Goal: Task Accomplishment & Management: Use online tool/utility

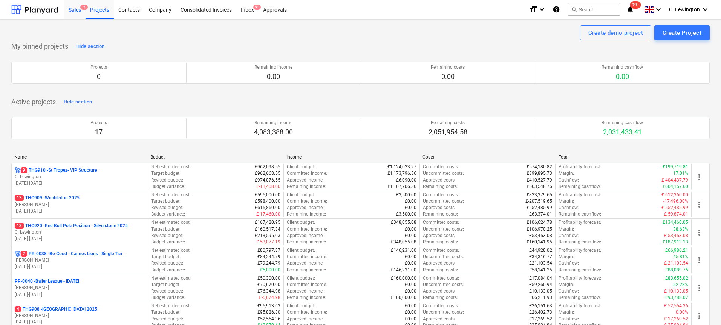
click at [69, 12] on div "Sales 5" at bounding box center [74, 9] width 21 height 19
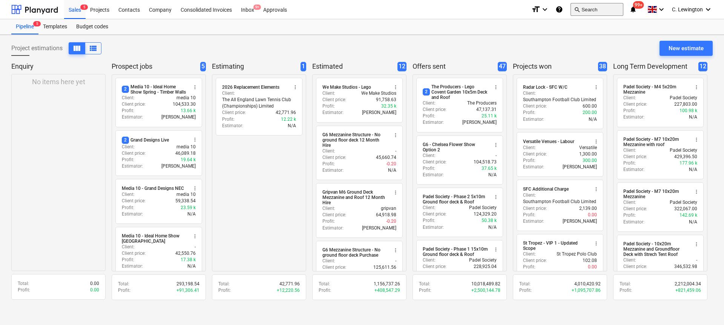
click at [599, 8] on button "search Search" at bounding box center [597, 9] width 53 height 13
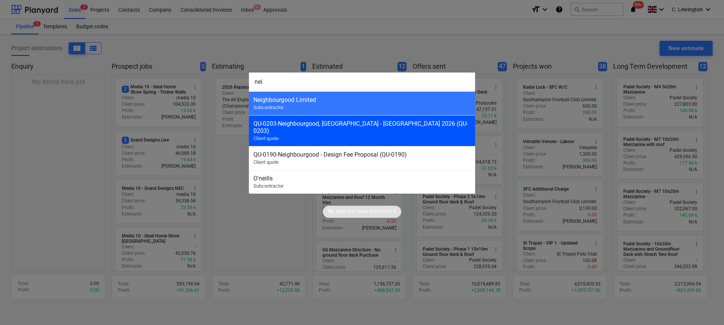
type input "nei"
click at [378, 122] on div "QU-0203 - [GEOGRAPHIC_DATA], [GEOGRAPHIC_DATA] - [GEOGRAPHIC_DATA] 2026 (QU-020…" at bounding box center [361, 127] width 217 height 14
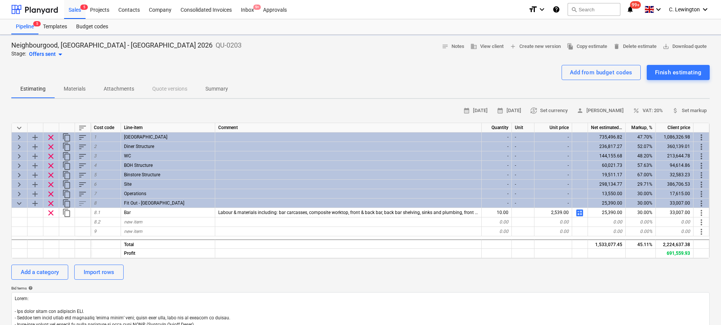
type textarea "x"
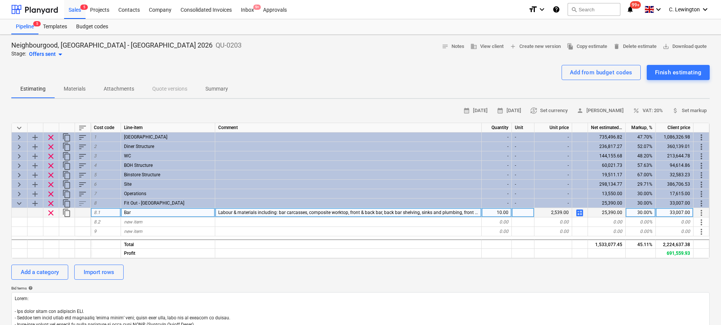
click at [506, 211] on div "10.00" at bounding box center [497, 212] width 30 height 9
type input "27"
click at [580, 212] on span "calculate" at bounding box center [579, 212] width 9 height 9
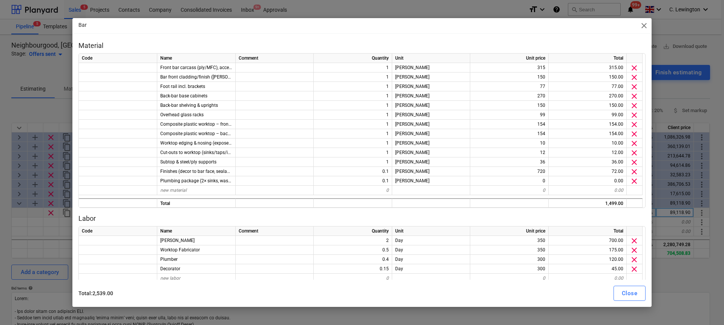
click at [645, 26] on span "close" at bounding box center [644, 25] width 9 height 9
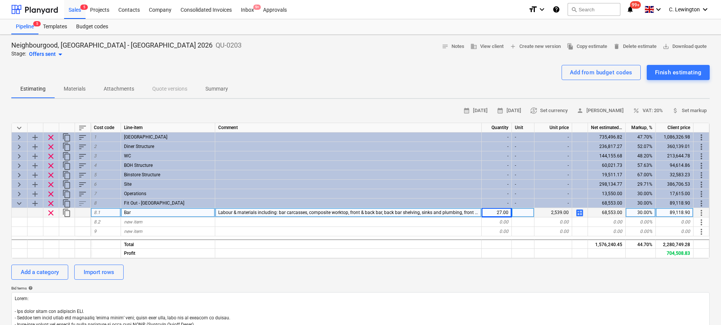
click at [582, 215] on span "calculate" at bounding box center [579, 212] width 9 height 9
type textarea "x"
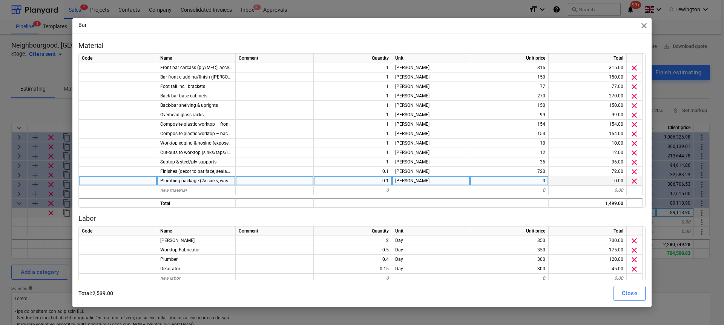
click at [515, 181] on div "0" at bounding box center [509, 180] width 78 height 9
type input "1320"
click at [632, 293] on div "Close" at bounding box center [629, 293] width 15 height 10
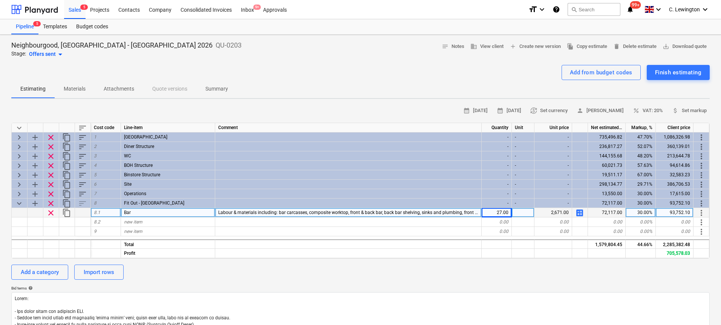
click at [581, 210] on span "calculate" at bounding box center [579, 212] width 9 height 9
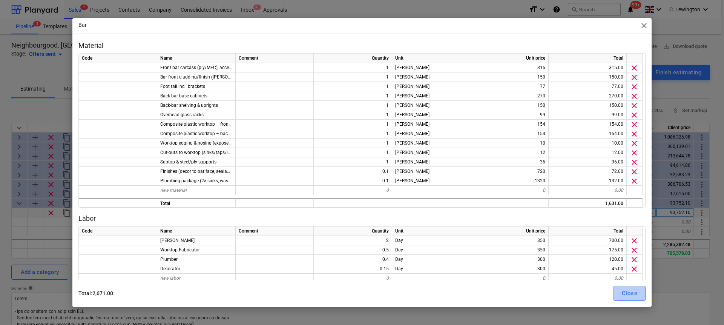
click at [630, 296] on div "Close" at bounding box center [629, 293] width 15 height 10
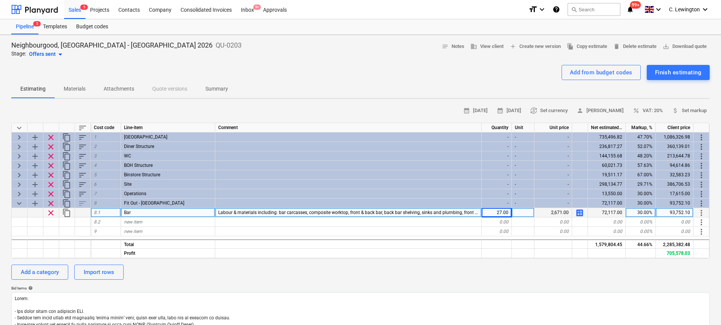
click at [582, 210] on span "calculate" at bounding box center [579, 212] width 9 height 9
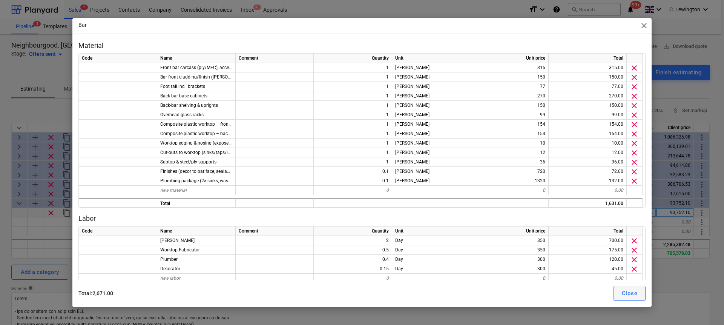
click at [618, 294] on button "Close" at bounding box center [629, 292] width 32 height 15
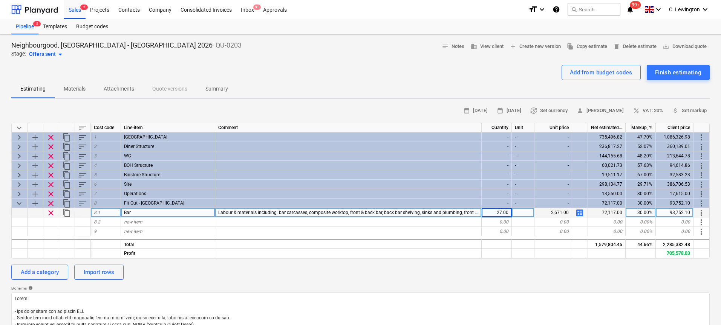
click at [582, 214] on span "calculate" at bounding box center [579, 212] width 9 height 9
type textarea "x"
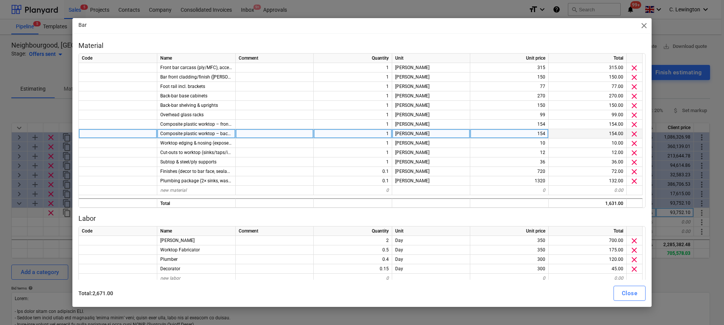
click at [384, 135] on div "1" at bounding box center [353, 133] width 78 height 9
click at [377, 135] on input "1" at bounding box center [353, 133] width 78 height 9
type input "0.16"
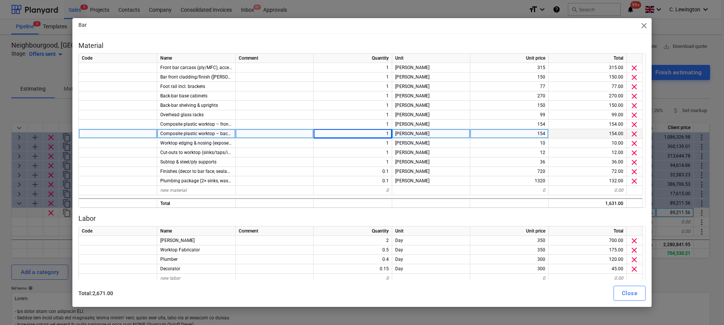
type textarea "x"
click at [298, 135] on div at bounding box center [275, 133] width 78 height 9
type input "Reduced size back bar"
type textarea "x"
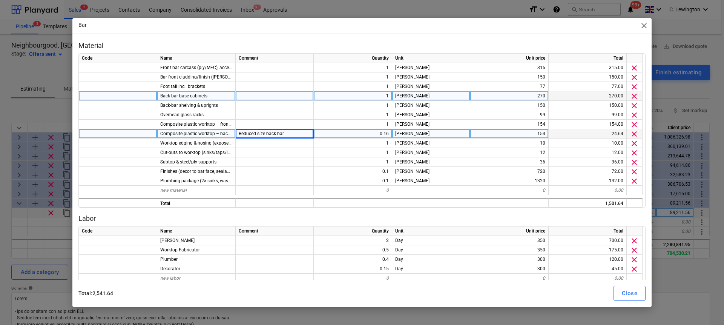
click at [344, 94] on div "1" at bounding box center [353, 95] width 78 height 9
type input "0.16"
type textarea "x"
type input "0.16"
type textarea "x"
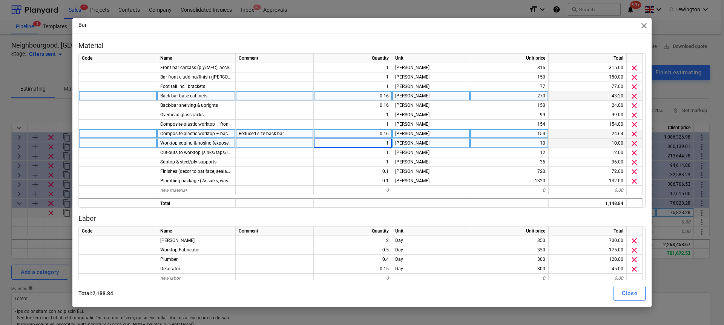
click at [177, 141] on span "Worktop edging & nosing (exposed edges)" at bounding box center [203, 142] width 86 height 5
click at [183, 142] on input "Worktop edging & nosing (exposed edges)" at bounding box center [196, 142] width 78 height 9
drag, startPoint x: 187, startPoint y: 143, endPoint x: 153, endPoint y: 145, distance: 34.4
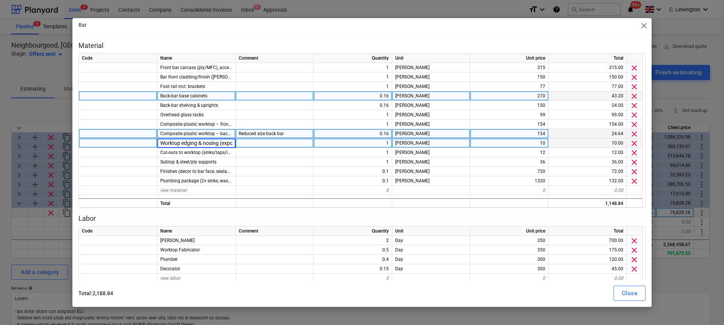
click at [0, 0] on div "Worktop edging & nosing (exposed edges) 1 Lin M 10 10.00 clear" at bounding box center [0, 0] width 0 height 0
click at [354, 147] on div "1" at bounding box center [353, 142] width 78 height 9
type input "0.5"
click at [630, 295] on div "Close" at bounding box center [629, 293] width 15 height 10
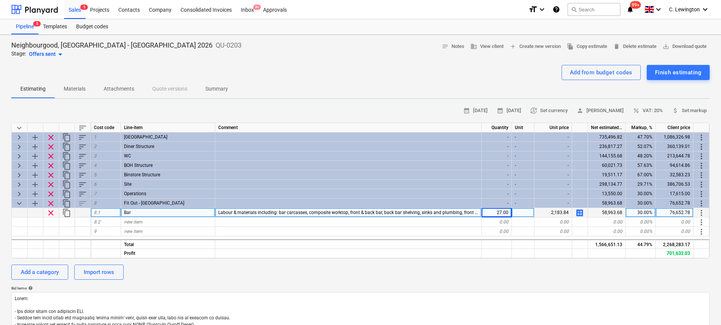
click at [582, 213] on span "calculate" at bounding box center [579, 212] width 9 height 9
type textarea "x"
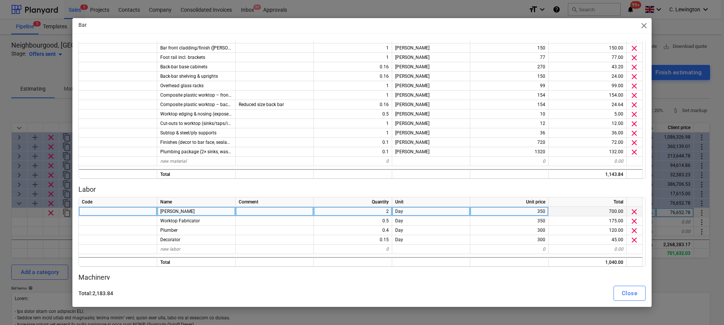
scroll to position [34, 0]
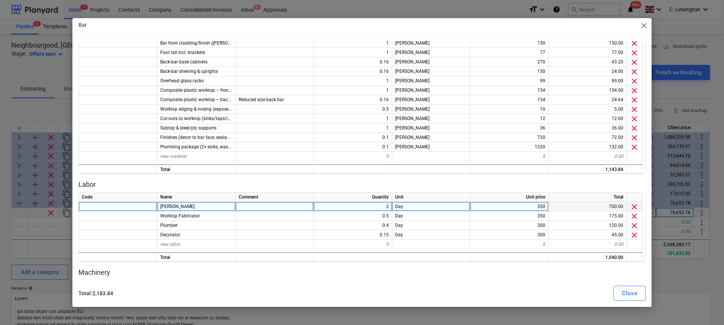
click at [380, 209] on div "2" at bounding box center [353, 206] width 78 height 9
type input "1"
type textarea "x"
click at [280, 209] on div at bounding box center [275, 206] width 78 height 9
type input "1/2 rate for reduced back bar"
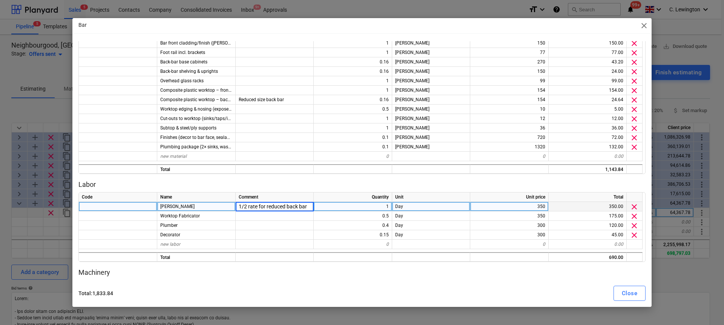
type textarea "x"
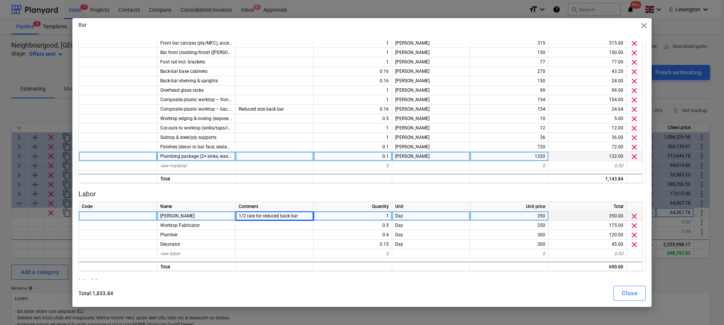
scroll to position [15, 0]
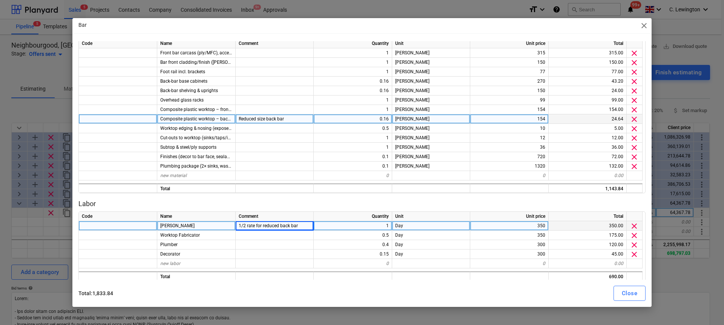
click at [278, 117] on span "Reduced size back bar" at bounding box center [261, 118] width 45 height 5
click at [278, 117] on input "Reduced size back bar" at bounding box center [275, 118] width 78 height 9
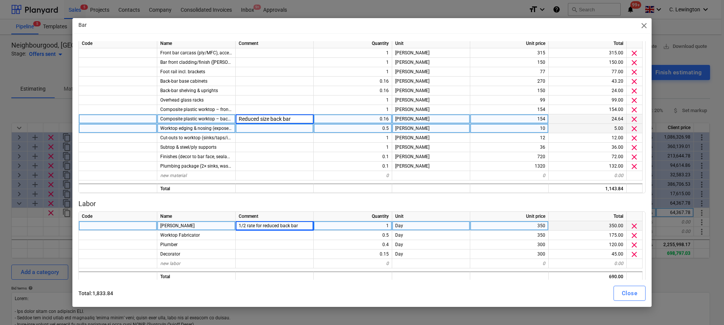
click at [272, 126] on div at bounding box center [275, 128] width 78 height 9
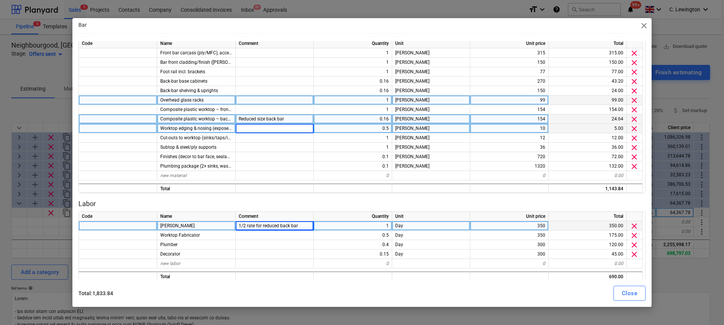
type input "Reduced size back bar"
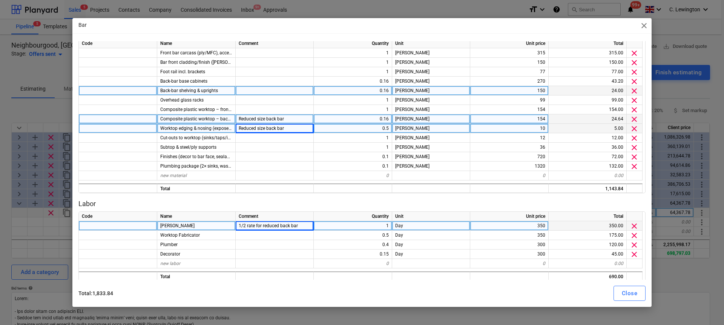
click at [285, 92] on div at bounding box center [275, 90] width 78 height 9
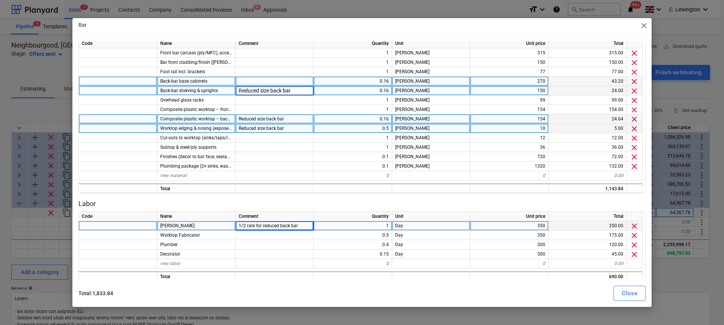
click at [282, 83] on div at bounding box center [275, 81] width 78 height 9
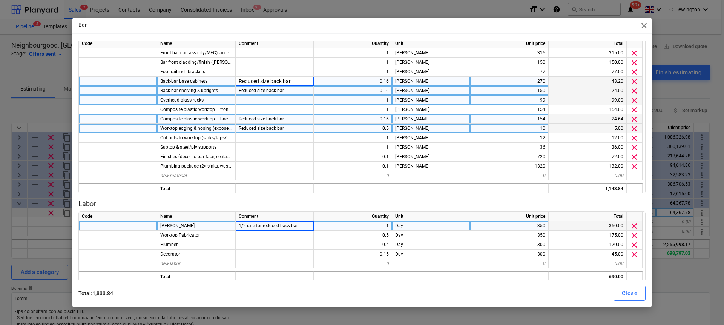
click at [285, 99] on div at bounding box center [275, 99] width 78 height 9
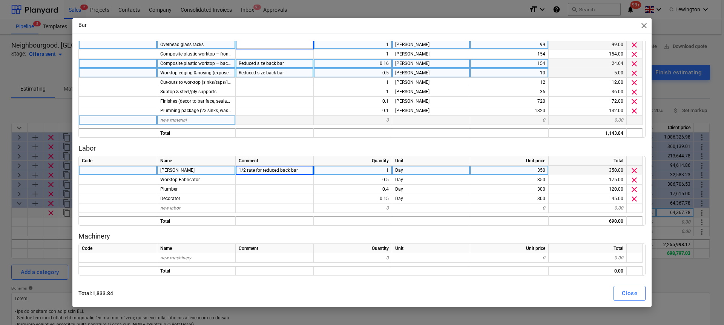
scroll to position [80, 0]
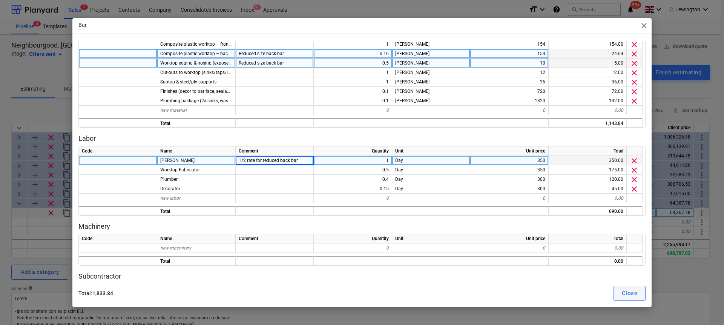
click at [630, 295] on div "Close" at bounding box center [629, 293] width 15 height 10
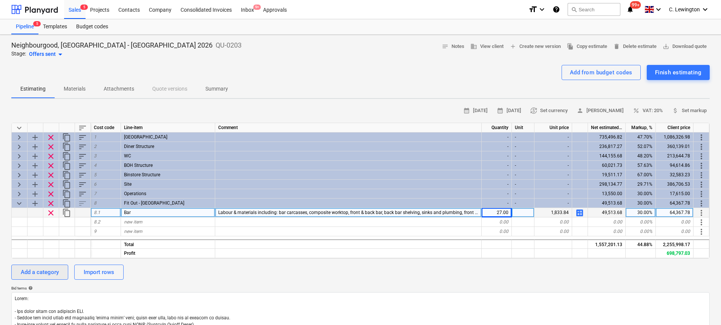
click at [36, 273] on div "Add a category" at bounding box center [40, 272] width 38 height 10
type textarea "x"
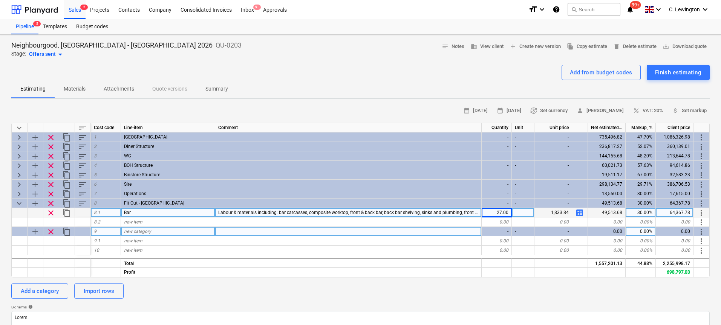
click at [148, 233] on span "new category" at bounding box center [137, 231] width 27 height 5
type input "Fit Out - Diner"
click at [149, 241] on div "new item" at bounding box center [168, 240] width 94 height 9
click at [68, 213] on span "content_copy" at bounding box center [66, 212] width 9 height 9
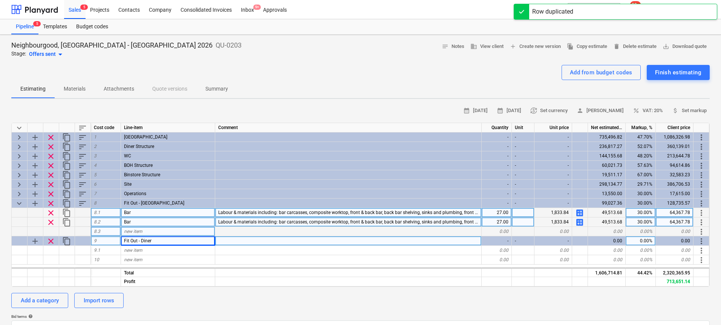
click at [703, 221] on span "more_vert" at bounding box center [701, 222] width 9 height 9
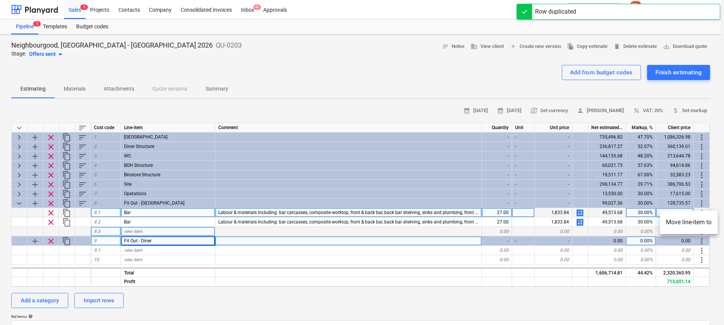
click at [694, 222] on li "Move line-item to" at bounding box center [689, 221] width 58 height 17
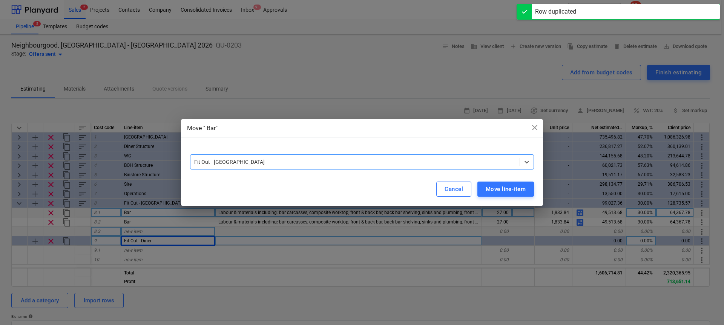
click at [484, 163] on div at bounding box center [355, 162] width 322 height 8
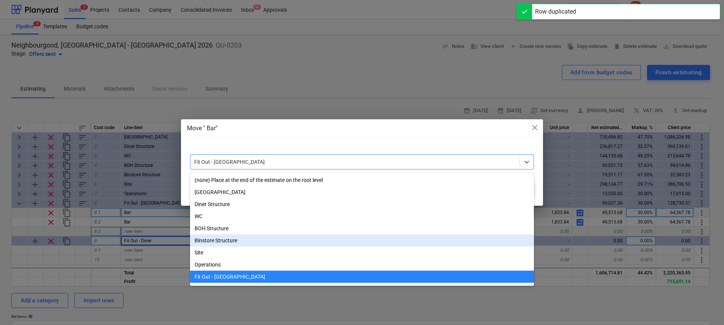
scroll to position [11, 0]
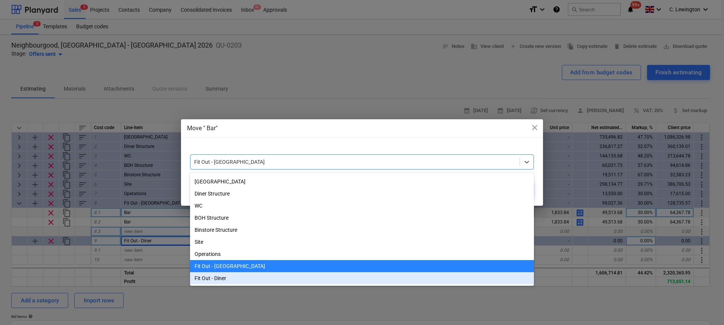
click at [279, 274] on div "Fit Out - Diner" at bounding box center [362, 278] width 344 height 12
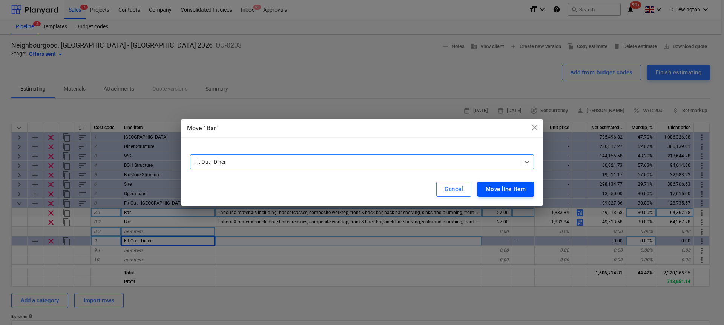
click at [526, 192] on button "Move line-item" at bounding box center [505, 188] width 57 height 15
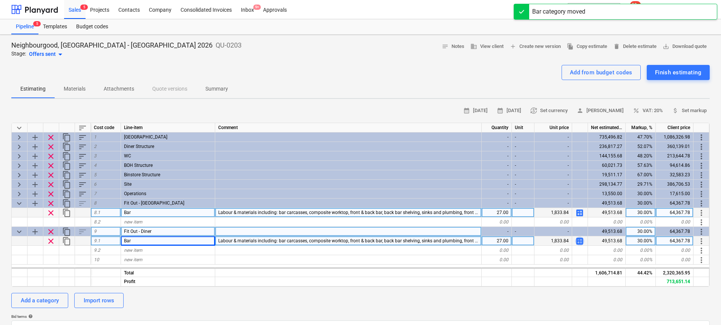
click at [577, 239] on span "calculate" at bounding box center [579, 240] width 9 height 9
type textarea "x"
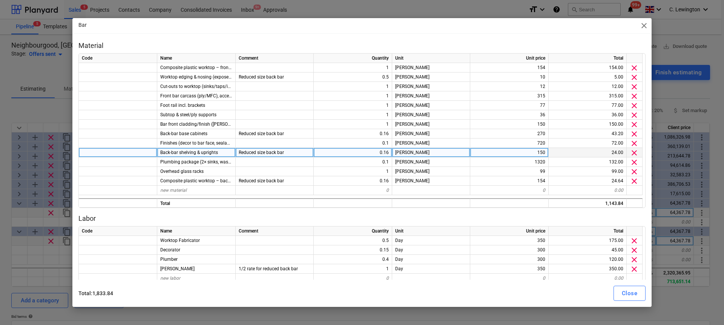
click at [373, 155] on div "0.16" at bounding box center [353, 152] width 78 height 9
type input "1"
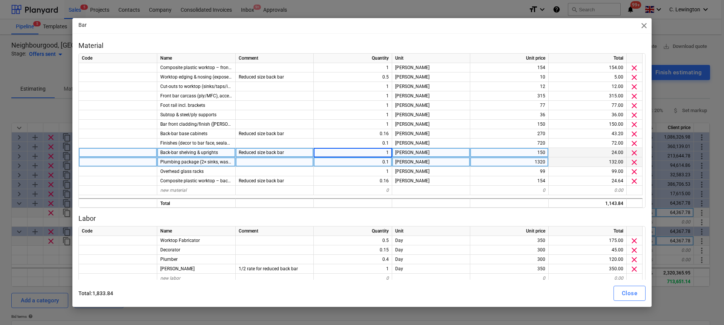
click at [373, 161] on div "0.1" at bounding box center [353, 161] width 78 height 9
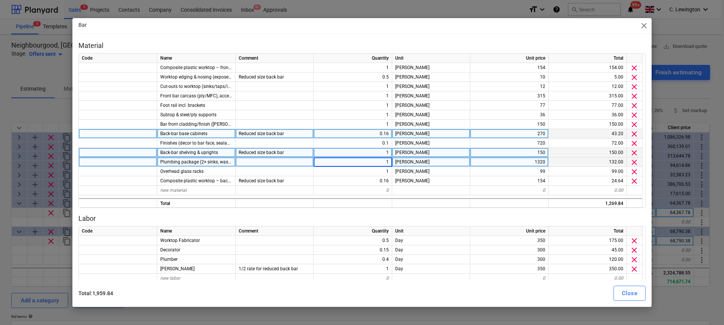
click at [376, 136] on div "0.16" at bounding box center [353, 133] width 78 height 9
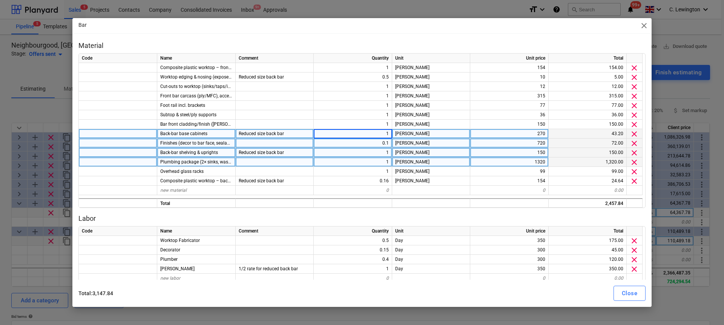
click at [374, 141] on div "0.1" at bounding box center [353, 142] width 78 height 9
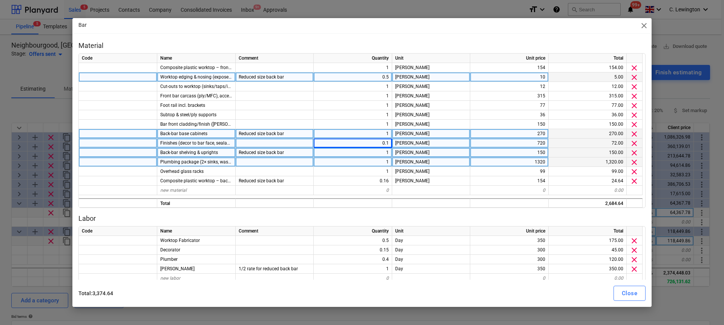
click at [366, 75] on div "0.5" at bounding box center [353, 76] width 78 height 9
type textarea "x"
type input "1"
click at [270, 138] on div "Reduced size back bar" at bounding box center [275, 133] width 78 height 9
click at [270, 136] on input "Reduced size back bar" at bounding box center [275, 133] width 78 height 9
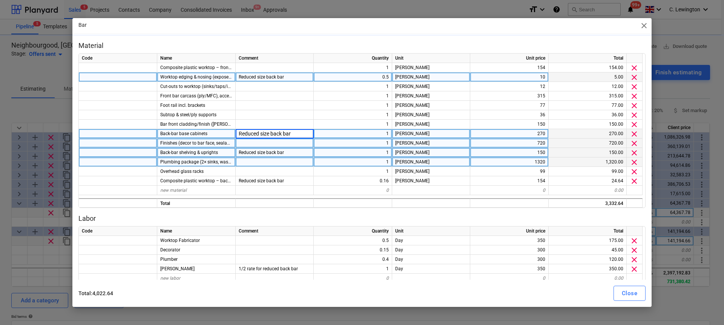
type textarea "x"
click at [270, 136] on input "Reduced size back bar" at bounding box center [275, 133] width 78 height 9
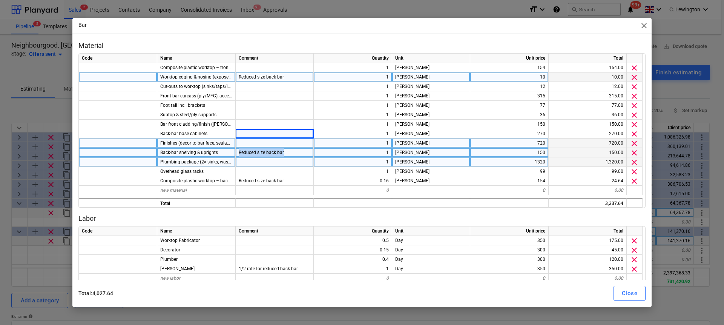
click at [263, 151] on span "Reduced size back bar" at bounding box center [261, 152] width 45 height 5
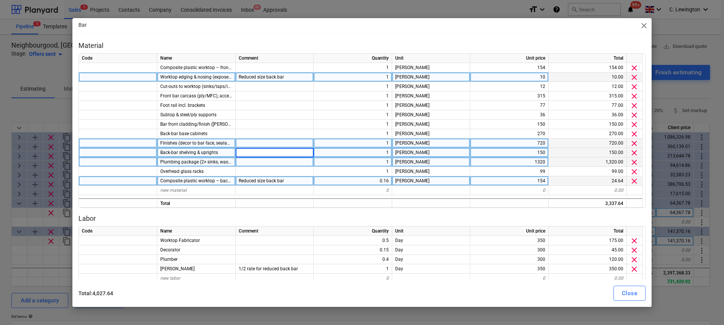
type textarea "x"
click at [260, 179] on input "Reduced size back bar" at bounding box center [275, 180] width 78 height 9
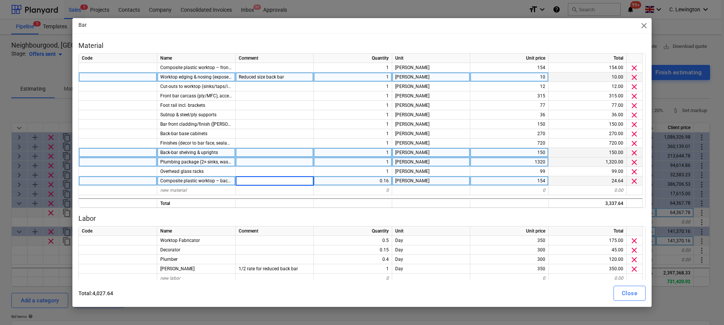
type textarea "x"
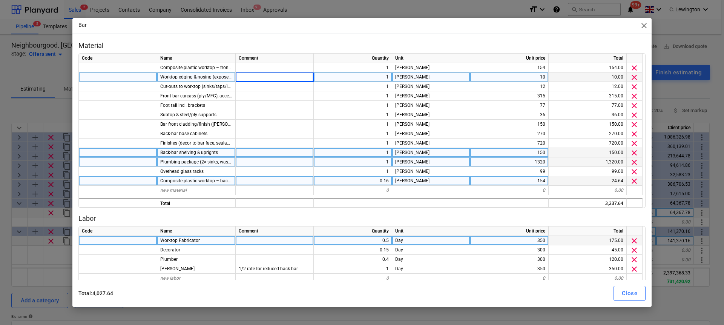
scroll to position [5, 0]
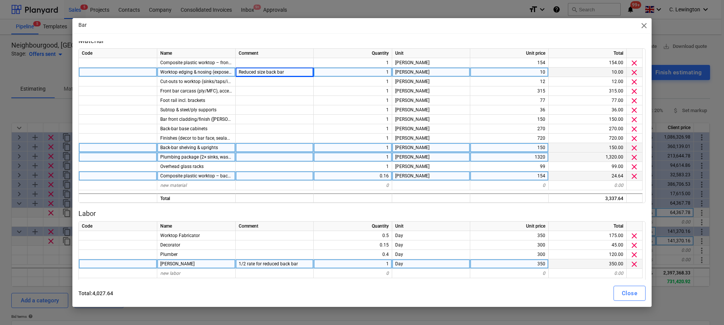
click at [372, 260] on div "1" at bounding box center [353, 263] width 78 height 9
type textarea "x"
type input "2"
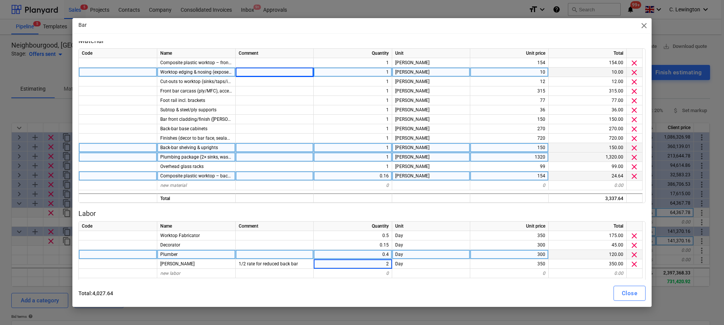
click at [371, 252] on div "0.4" at bounding box center [353, 254] width 78 height 9
click at [628, 294] on div "Close" at bounding box center [629, 293] width 15 height 10
type textarea "x"
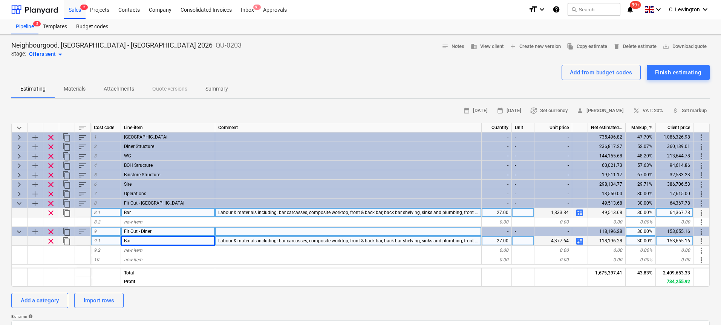
click at [492, 244] on div "27.00" at bounding box center [497, 240] width 30 height 9
type input "15"
click at [581, 242] on span "calculate" at bounding box center [579, 240] width 9 height 9
type textarea "x"
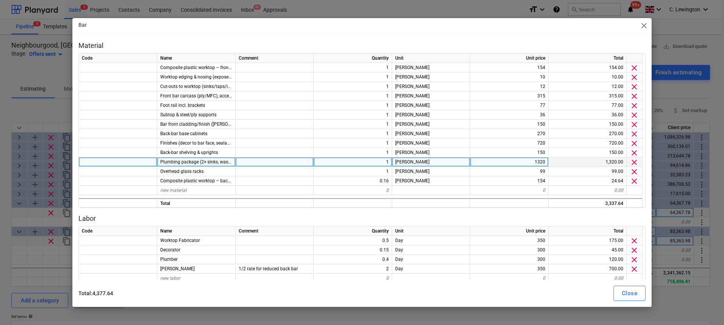
click at [379, 161] on div "1" at bounding box center [353, 161] width 78 height 9
type input "0.1"
click at [633, 293] on div "Close" at bounding box center [629, 293] width 15 height 10
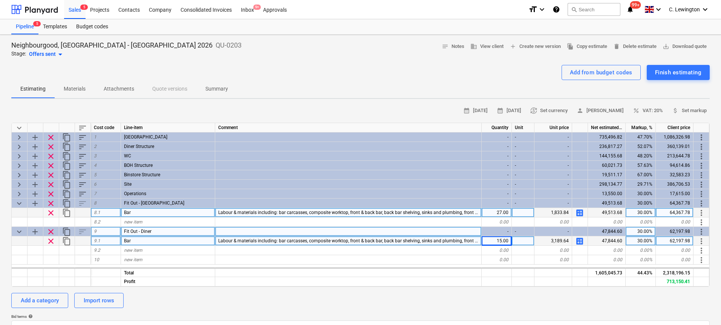
click at [579, 241] on span "calculate" at bounding box center [579, 240] width 9 height 9
type textarea "x"
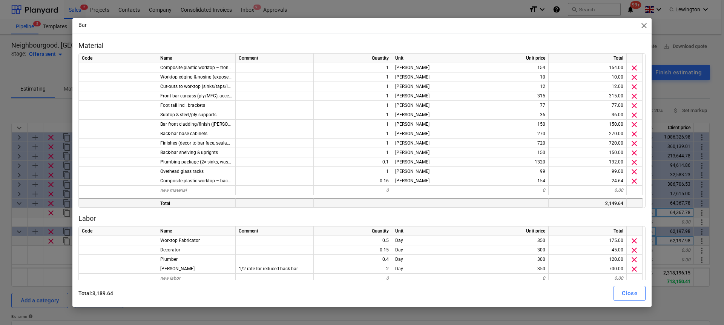
scroll to position [10, 0]
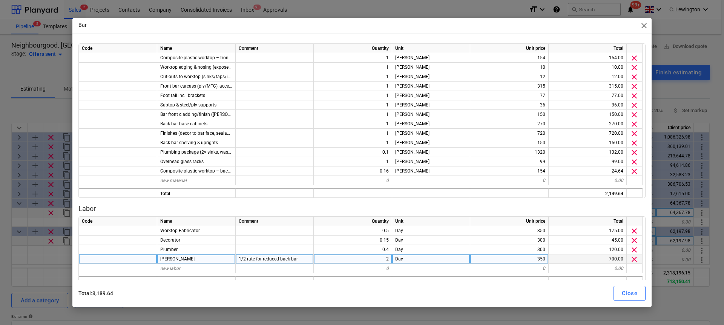
click at [297, 256] on div "1/2 rate for reduced back bar" at bounding box center [275, 258] width 78 height 9
click at [297, 256] on input "1/2 rate for reduced back bar" at bounding box center [275, 258] width 78 height 9
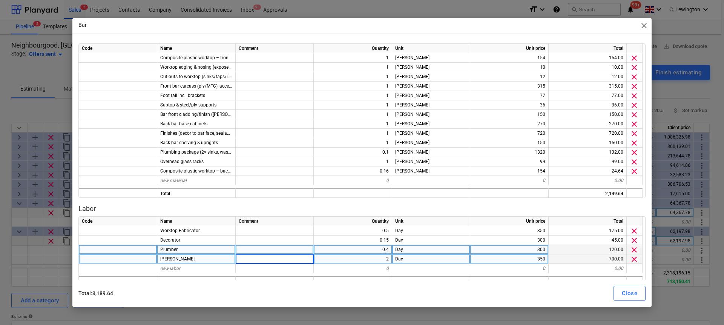
click at [298, 249] on div at bounding box center [275, 249] width 78 height 9
click at [634, 293] on div "Close" at bounding box center [629, 293] width 15 height 10
type textarea "x"
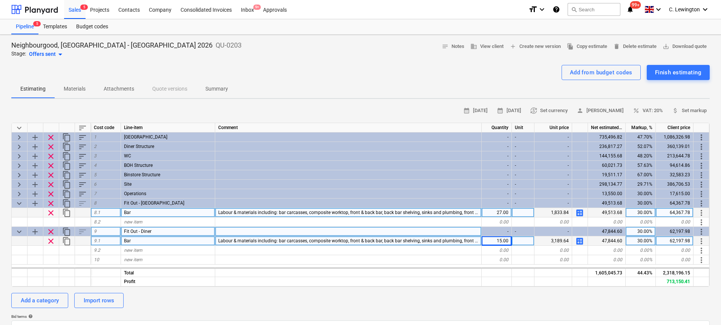
click at [498, 239] on div "15.00" at bounding box center [497, 240] width 30 height 9
type input "13"
click at [583, 241] on span "calculate" at bounding box center [579, 240] width 9 height 9
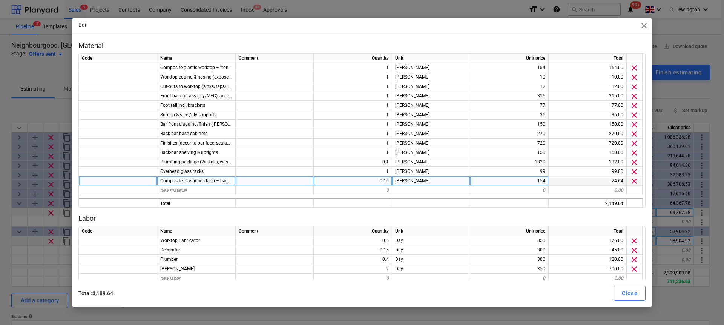
click at [374, 179] on div "0.16" at bounding box center [353, 180] width 78 height 9
click at [643, 27] on span "close" at bounding box center [644, 25] width 9 height 9
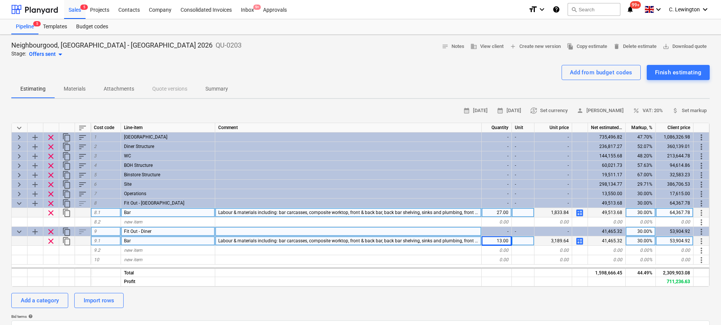
click at [581, 241] on span "calculate" at bounding box center [579, 240] width 9 height 9
type textarea "x"
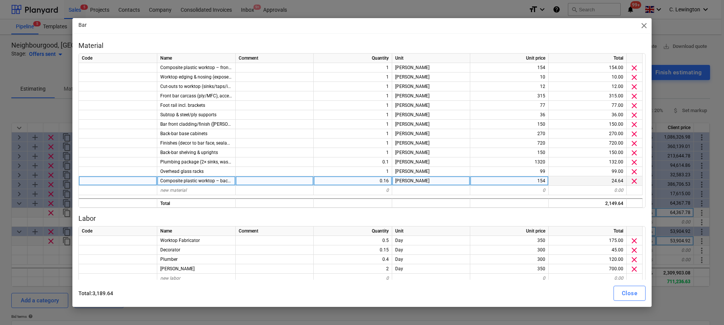
click at [382, 180] on div "0.16" at bounding box center [353, 180] width 78 height 9
type input "1"
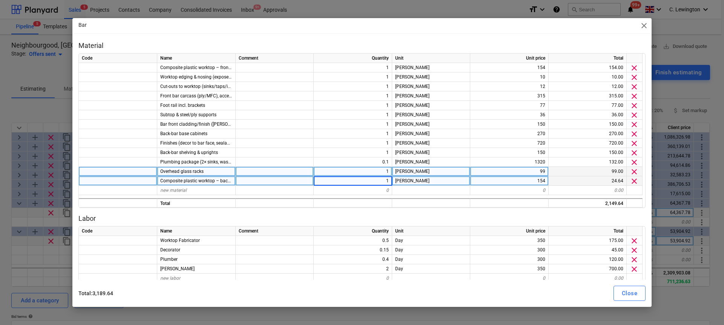
click at [382, 169] on div "1" at bounding box center [353, 171] width 78 height 9
click at [634, 172] on span "clear" at bounding box center [634, 171] width 9 height 9
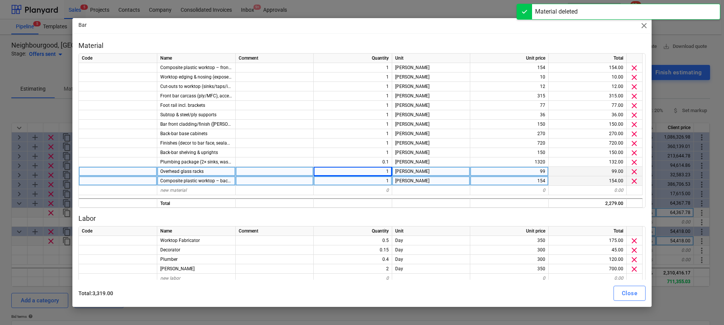
type textarea "x"
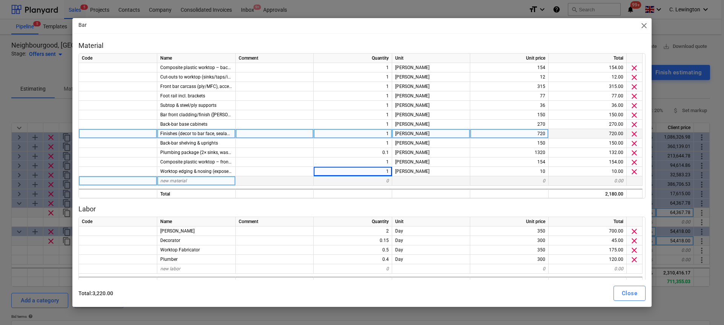
click at [374, 135] on div "1" at bounding box center [353, 133] width 78 height 9
type input "0.1"
click at [635, 298] on button "Close" at bounding box center [629, 292] width 32 height 15
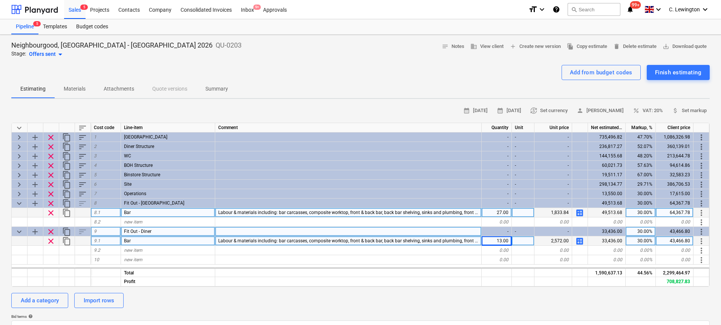
click at [577, 211] on span "calculate" at bounding box center [579, 212] width 9 height 9
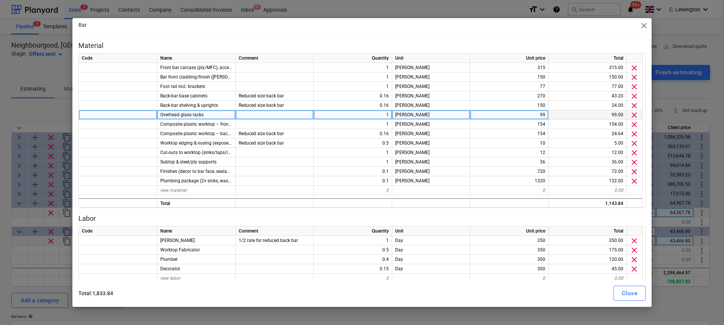
click at [631, 114] on span "clear" at bounding box center [634, 114] width 9 height 9
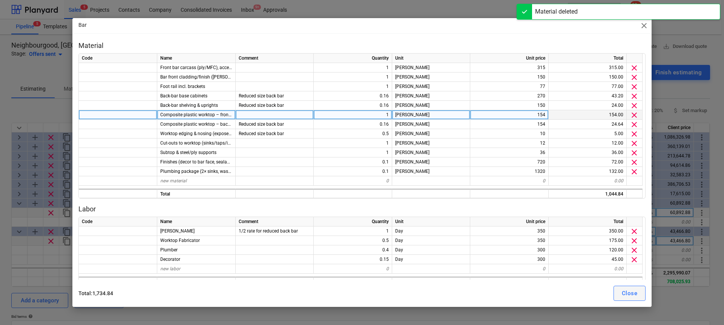
click at [634, 291] on div "Close" at bounding box center [629, 293] width 15 height 10
type textarea "x"
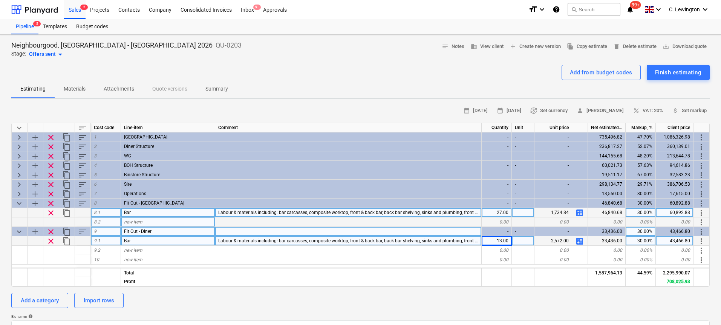
click at [168, 219] on div "new item" at bounding box center [168, 221] width 94 height 9
type input "B"
type input "Table and Benches (4m)"
type textarea "x"
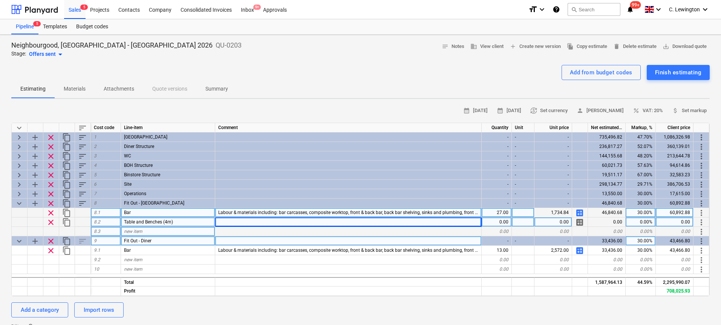
click at [242, 223] on div at bounding box center [348, 221] width 267 height 9
click at [313, 222] on input "Mid spec (high durability composite, well finished, anchored, durable frames)" at bounding box center [348, 221] width 266 height 9
drag, startPoint x: 359, startPoint y: 221, endPoint x: 306, endPoint y: 222, distance: 52.8
click at [306, 222] on input "Mid spec (high durability composite, well finished, anchored, durable frames)" at bounding box center [348, 221] width 266 height 9
click at [340, 222] on input "Mid spec (high durability composite, durable frames)" at bounding box center [348, 221] width 266 height 9
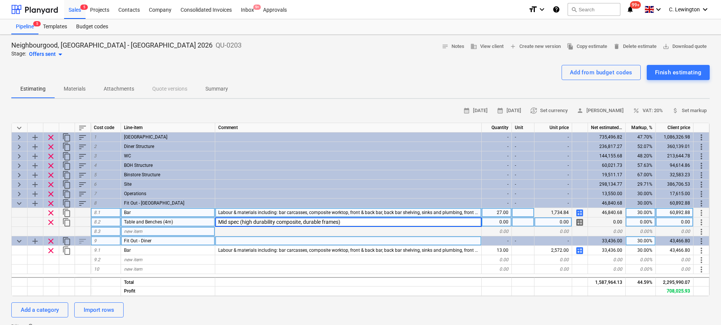
click at [240, 220] on input "Mid spec (high durability composite, durable frames)" at bounding box center [348, 221] width 266 height 9
type input "Mid spec commercial (high durability composite, durable frames)"
type textarea "x"
click at [564, 224] on div "0.00" at bounding box center [554, 221] width 38 height 9
type input "4000"
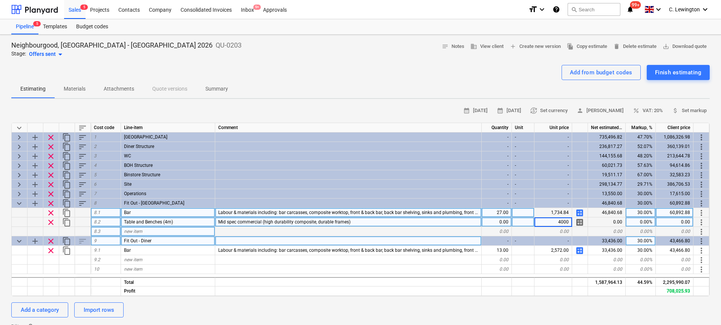
type textarea "x"
click at [492, 222] on div "1.00" at bounding box center [497, 221] width 30 height 9
type input "16"
type textarea "x"
click at [631, 221] on div "0.00%" at bounding box center [641, 221] width 30 height 9
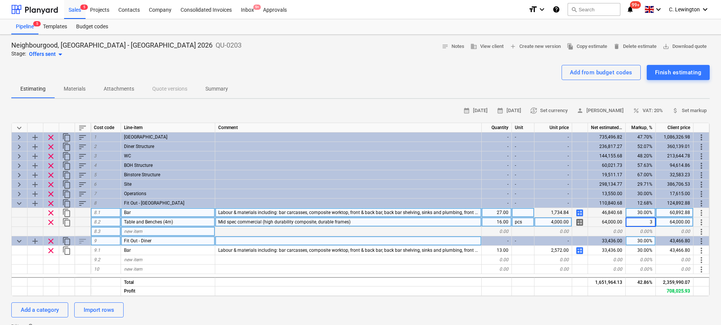
type input "30"
click at [494, 230] on div "0.00" at bounding box center [497, 231] width 30 height 9
click at [180, 219] on div "Table and Benches (4m)" at bounding box center [168, 221] width 94 height 9
click at [65, 224] on span "content_copy" at bounding box center [66, 222] width 9 height 9
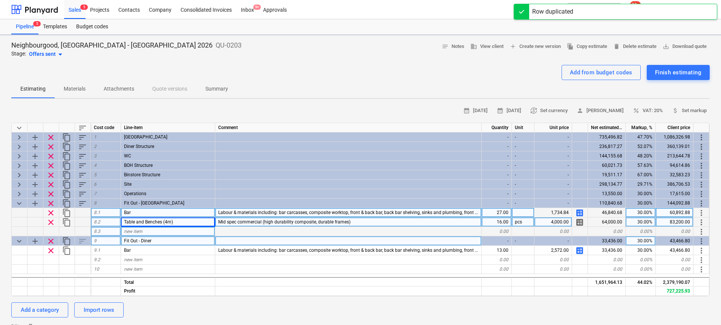
type textarea "x"
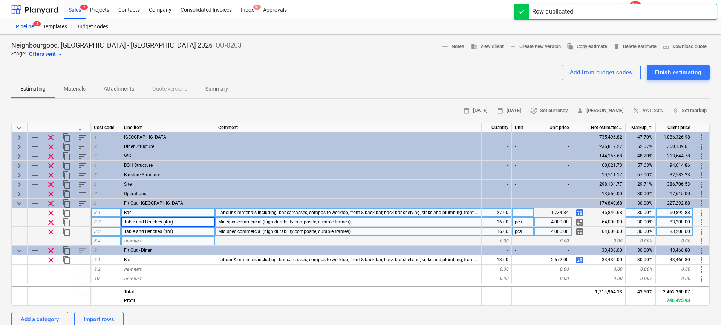
click at [168, 232] on span "Table and Benches (4m)" at bounding box center [148, 231] width 49 height 5
click at [176, 230] on input "Table and Benches (4m)" at bounding box center [168, 231] width 94 height 9
type input "Table and Benches (2m)"
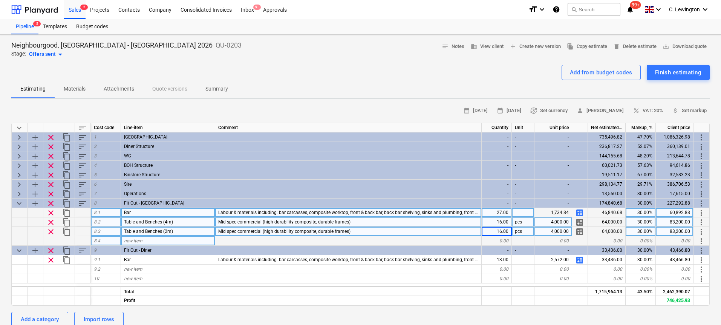
type textarea "x"
type input "2000"
type textarea "x"
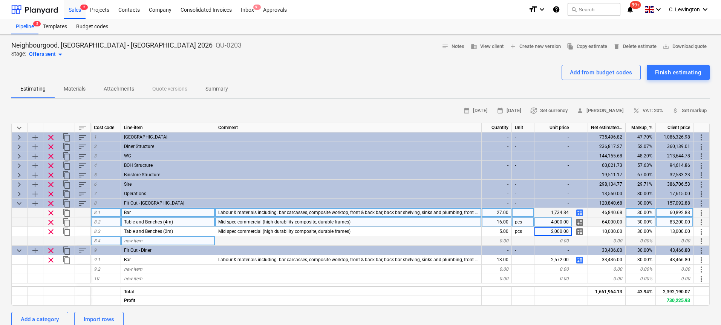
click at [177, 238] on div "new item" at bounding box center [168, 240] width 94 height 9
type input "Stainless Steel Service Counter"
type textarea "x"
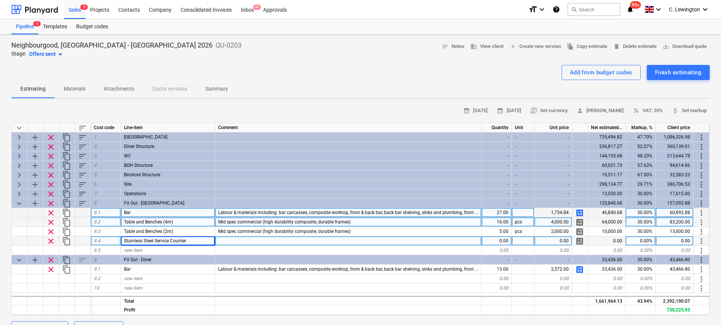
click at [278, 243] on div at bounding box center [348, 240] width 267 height 9
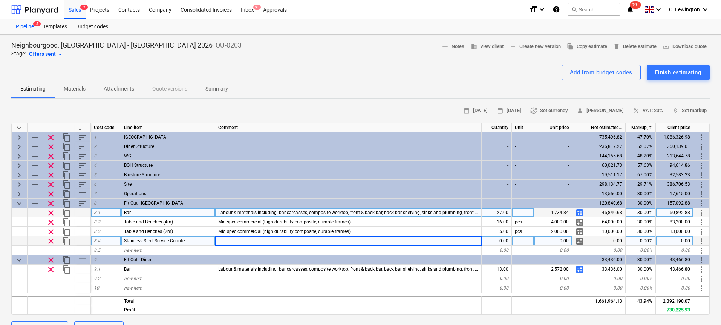
click at [506, 243] on div "0.00" at bounding box center [497, 240] width 30 height 9
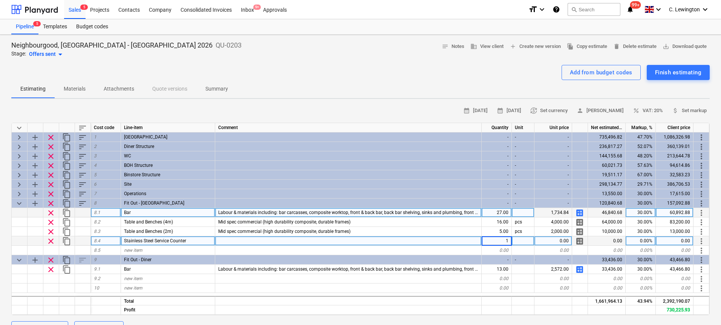
type input "11"
type textarea "x"
type input "300"
type textarea "x"
type input "30"
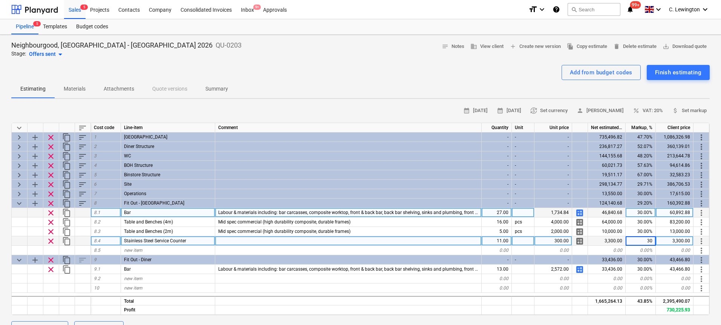
type textarea "x"
click at [261, 239] on div at bounding box center [348, 240] width 267 height 9
click at [219, 239] on input "tainless Steel Prep Table with Upstand" at bounding box center [348, 240] width 266 height 9
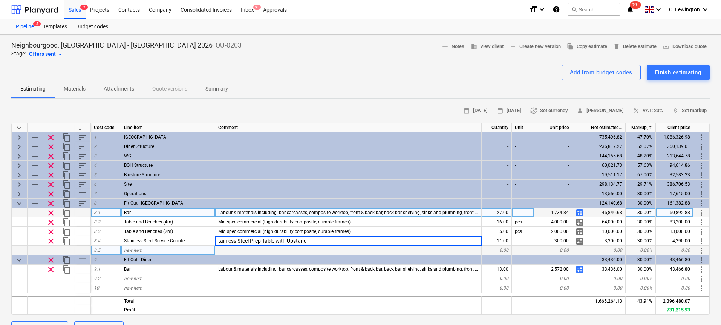
type input "Stainless Steel Prep Table with Upstand"
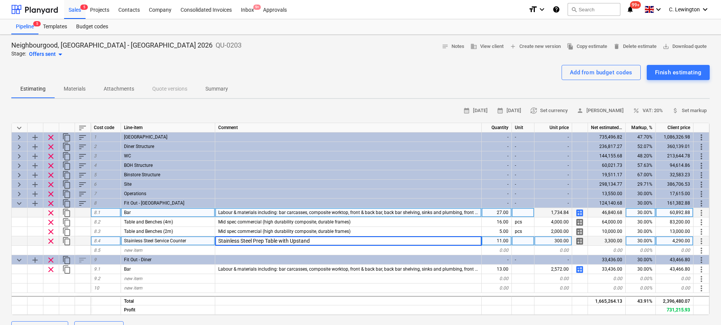
type textarea "x"
click at [353, 239] on div "Stainless Steel Prep Table with Upstand" at bounding box center [348, 240] width 267 height 9
click at [354, 239] on input "Stainless Steel Prep Table with Upstand" at bounding box center [348, 240] width 266 height 9
type input "Stainless Steel Prep Table with Upstand"
click at [525, 242] on div at bounding box center [523, 240] width 23 height 9
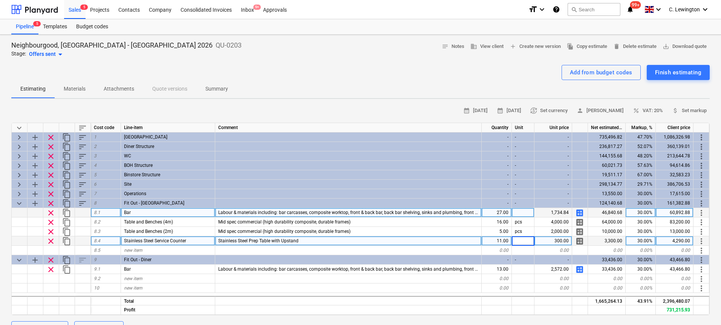
type input "M"
type textarea "x"
click at [526, 213] on div at bounding box center [523, 212] width 23 height 9
type input "M"
type textarea "x"
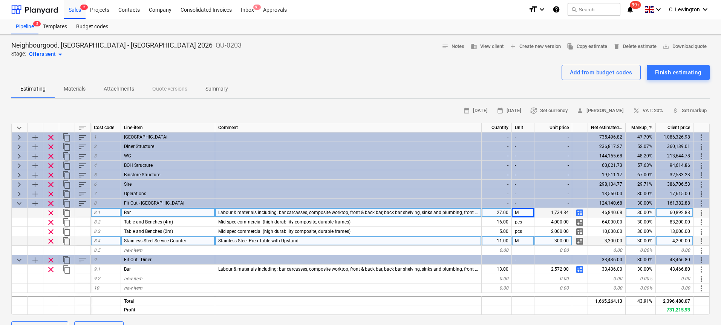
click at [220, 243] on div "Stainless Steel Prep Table with Upstand" at bounding box center [348, 240] width 267 height 9
click at [299, 239] on input "Basic commercial stainless steel Prep Table with Upstand" at bounding box center [348, 240] width 266 height 9
click at [311, 239] on input "Basic commercial stainless steel prep Table with Upstand" at bounding box center [348, 240] width 266 height 9
click at [336, 240] on input "Basic commercial stainless steel prep table with Upstand" at bounding box center [348, 240] width 266 height 9
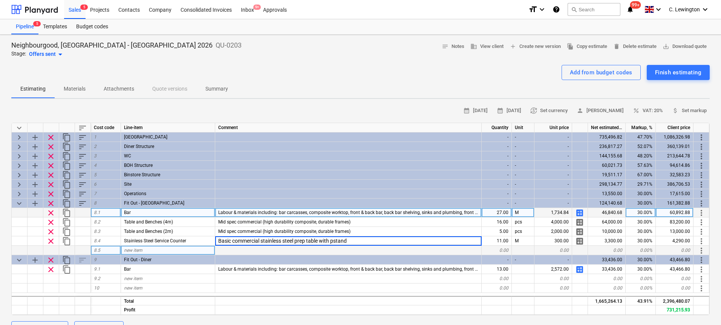
type input "Basic commercial stainless steel prep table with upstand"
type textarea "x"
click at [357, 248] on div at bounding box center [348, 249] width 267 height 9
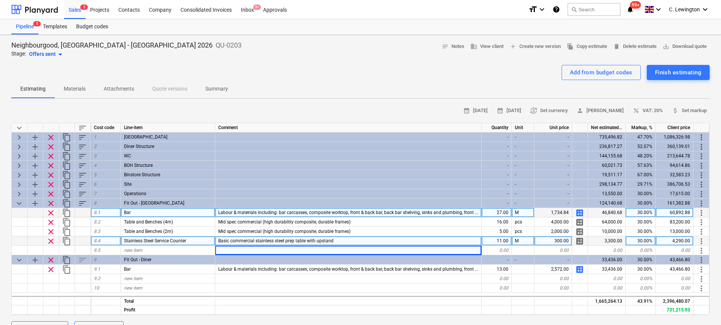
click at [559, 243] on div "300.00" at bounding box center [554, 240] width 38 height 9
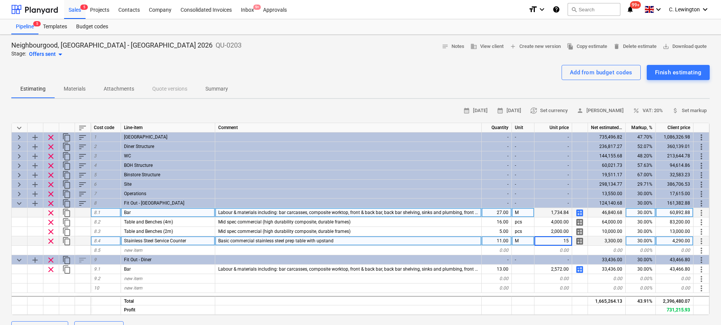
type input "150"
type textarea "x"
click at [186, 248] on div "new item" at bounding box center [168, 249] width 94 height 9
type input "Poseur Table"
type textarea "x"
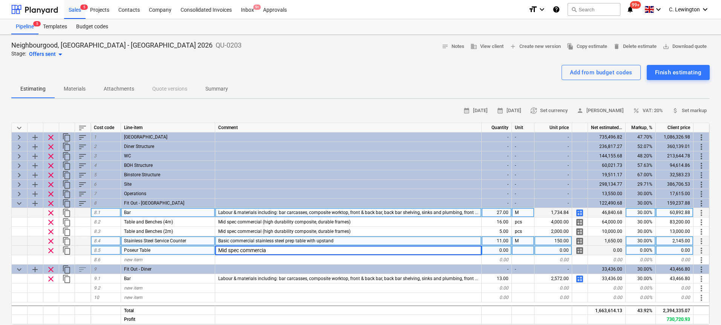
type input "Mid spec commercial"
type textarea "x"
click at [506, 247] on div "0.00" at bounding box center [497, 249] width 30 height 9
type input "9"
type textarea "x"
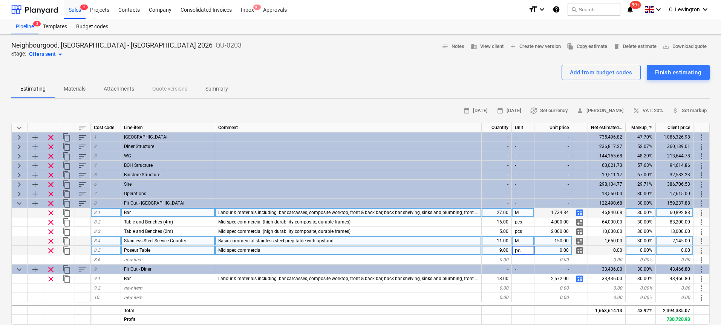
type input "pcs"
type textarea "x"
type input "250"
type textarea "x"
click at [635, 247] on div "0.00%" at bounding box center [641, 249] width 30 height 9
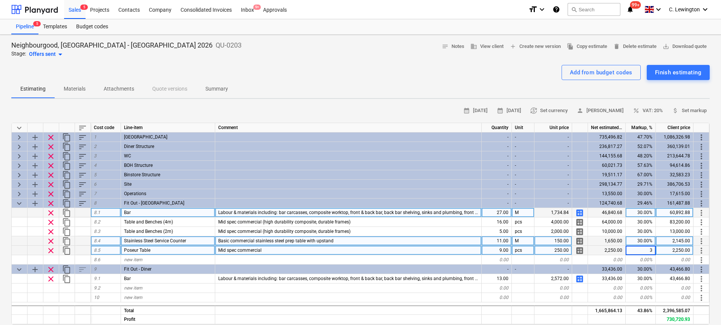
type input "30"
type textarea "x"
click at [166, 259] on div "new item" at bounding box center [168, 259] width 94 height 9
type input "Bar Stools"
type textarea "x"
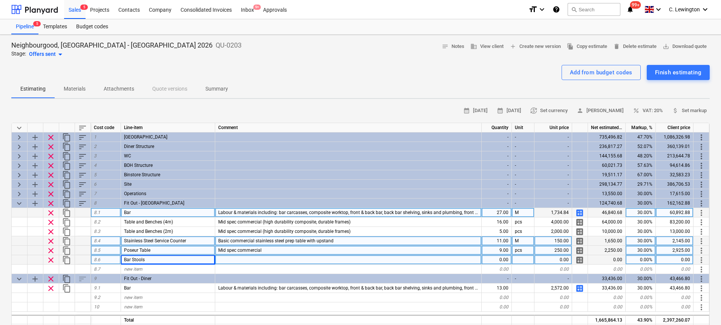
click at [508, 259] on div "0.00" at bounding box center [497, 259] width 30 height 9
click at [506, 260] on div "0.00" at bounding box center [497, 259] width 30 height 9
type input "24"
type textarea "x"
type input "30"
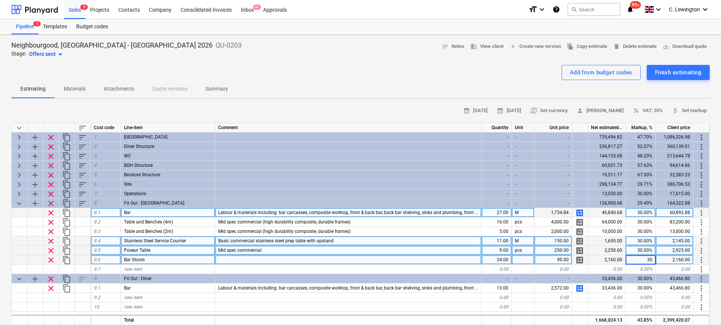
type textarea "x"
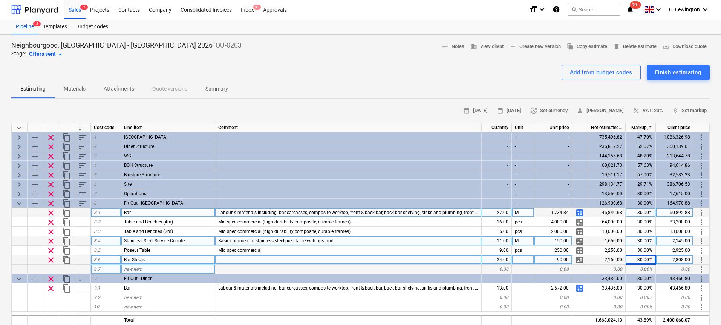
click at [131, 270] on span "new item" at bounding box center [133, 268] width 18 height 5
type input "Delivery Allocations"
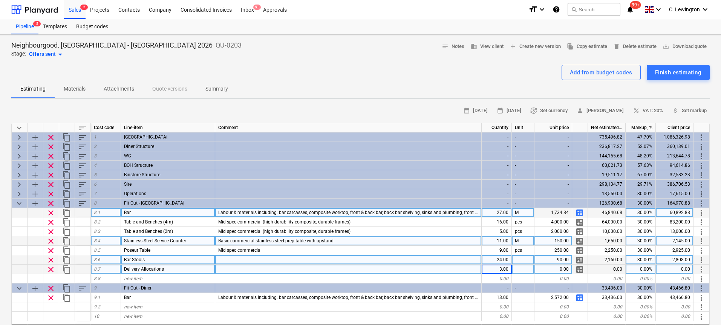
type textarea "x"
type input "400"
type textarea "x"
type input "30"
type textarea "x"
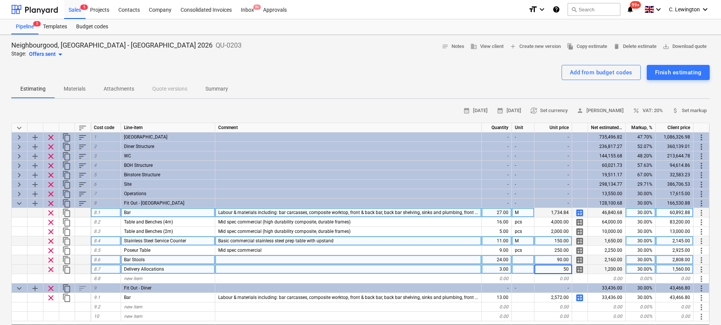
type input "500"
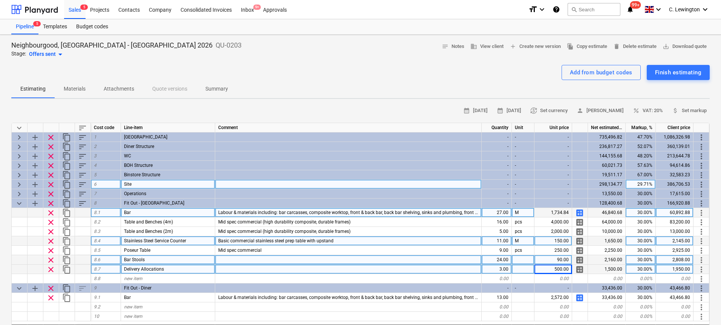
click at [20, 184] on span "keyboard_arrow_right" at bounding box center [19, 184] width 9 height 9
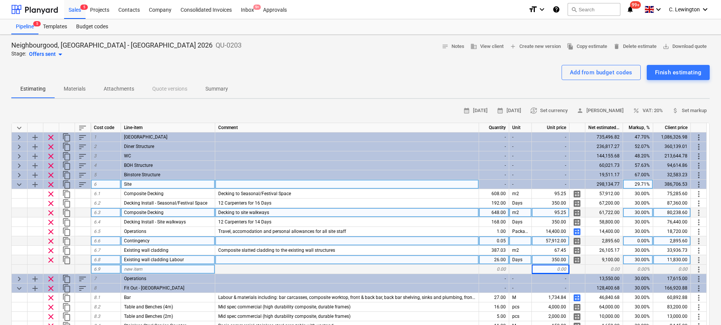
click at [20, 184] on span "keyboard_arrow_down" at bounding box center [19, 184] width 9 height 9
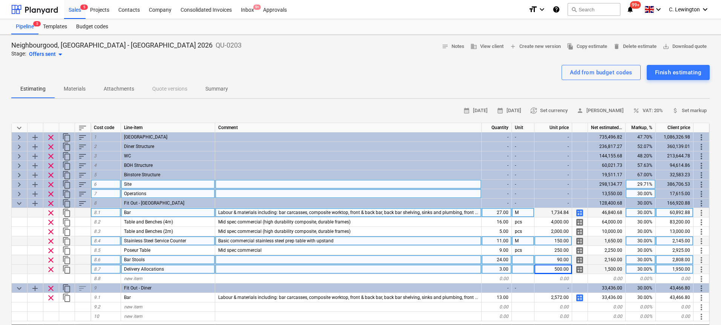
click at [20, 193] on span "keyboard_arrow_right" at bounding box center [19, 193] width 9 height 9
type textarea "x"
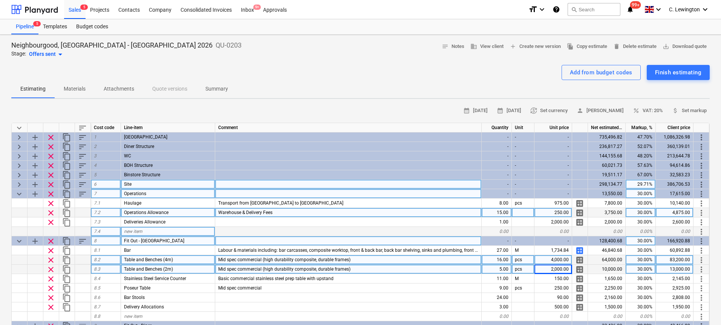
click at [145, 230] on div "new item" at bounding box center [168, 231] width 94 height 9
type input "Waste Management"
type textarea "x"
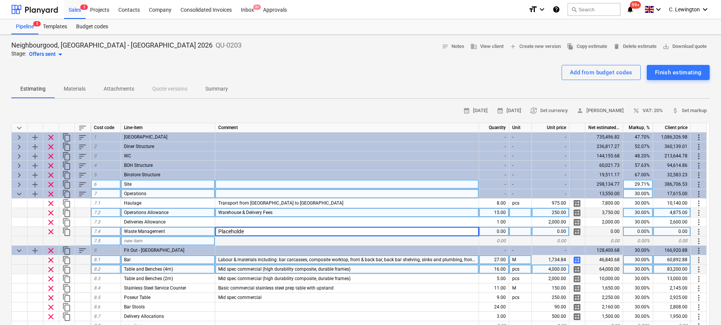
type input "Placeholder"
type textarea "x"
type input "700"
type textarea "x"
type input "30"
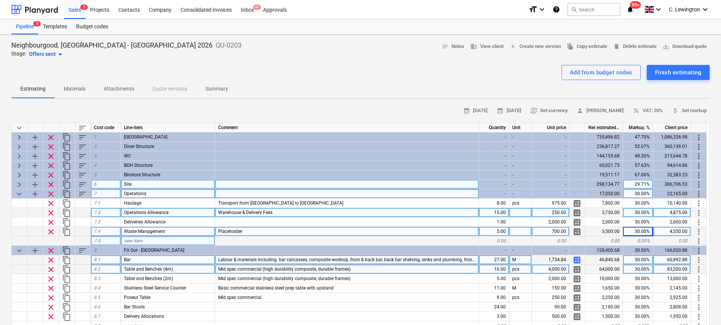
scroll to position [5, 0]
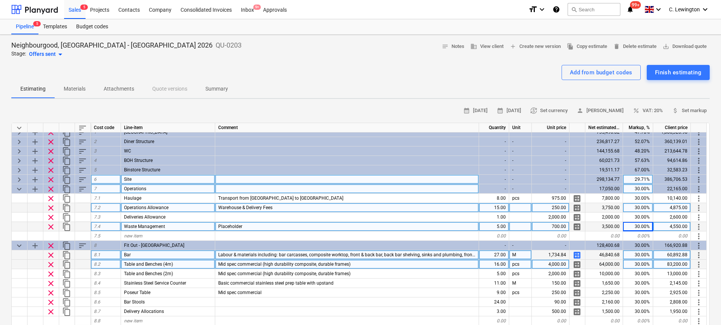
click at [18, 189] on span "keyboard_arrow_down" at bounding box center [19, 188] width 9 height 9
type textarea "x"
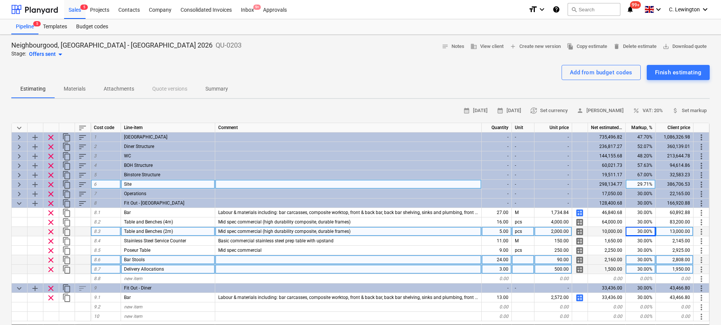
scroll to position [26, 0]
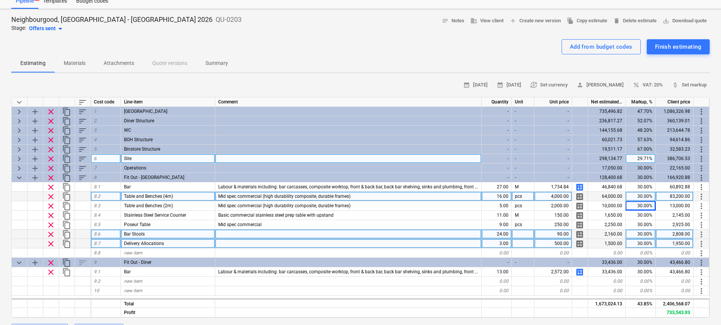
click at [561, 198] on div "4,000.00" at bounding box center [554, 196] width 38 height 9
type input "3000"
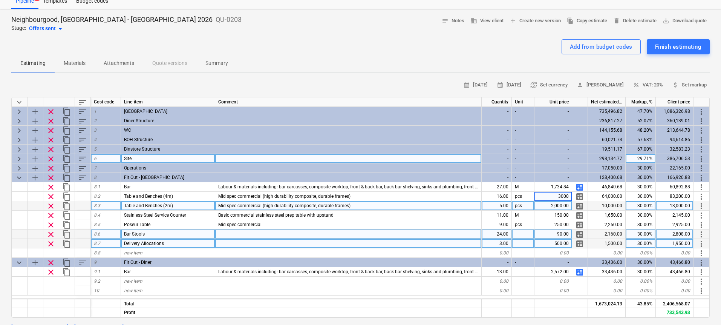
type textarea "x"
click at [566, 205] on div "2,000.00" at bounding box center [554, 205] width 38 height 9
type input "1500"
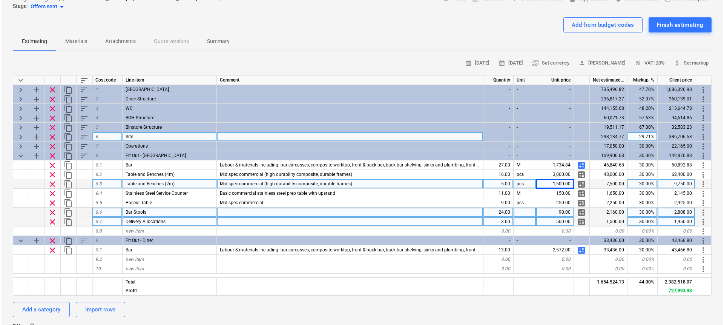
scroll to position [52, 0]
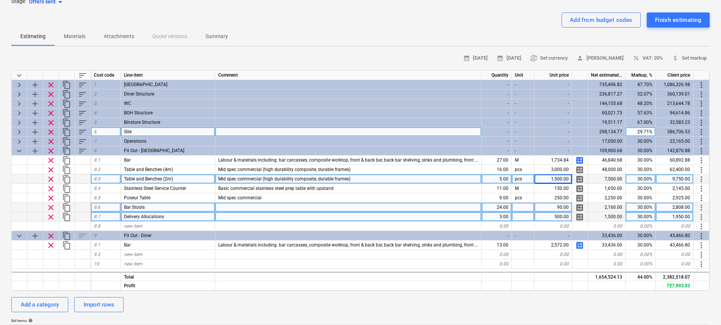
click at [64, 207] on span "content_copy" at bounding box center [66, 207] width 9 height 9
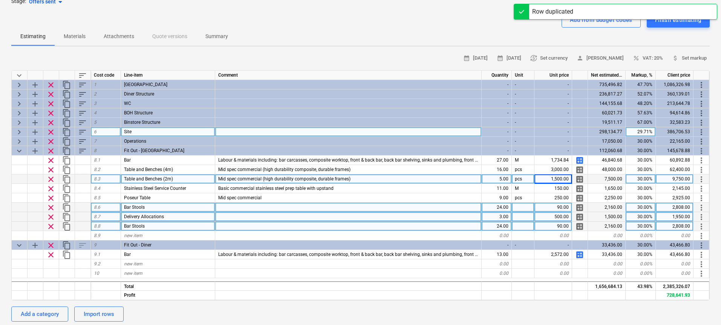
click at [700, 227] on span "more_vert" at bounding box center [701, 226] width 9 height 9
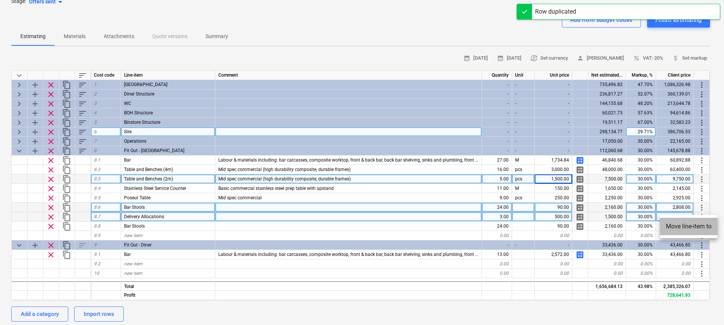
click at [697, 222] on li "Move line-item to" at bounding box center [689, 226] width 58 height 17
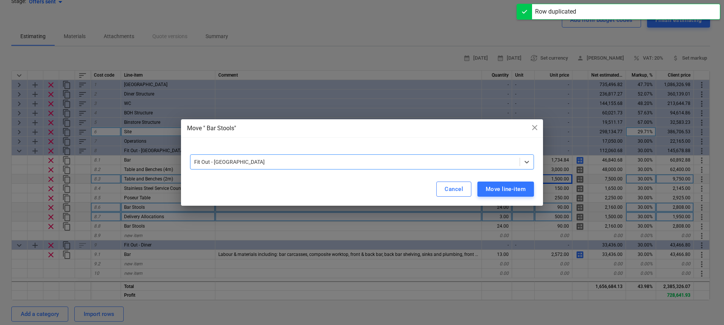
click at [368, 160] on div at bounding box center [355, 162] width 322 height 8
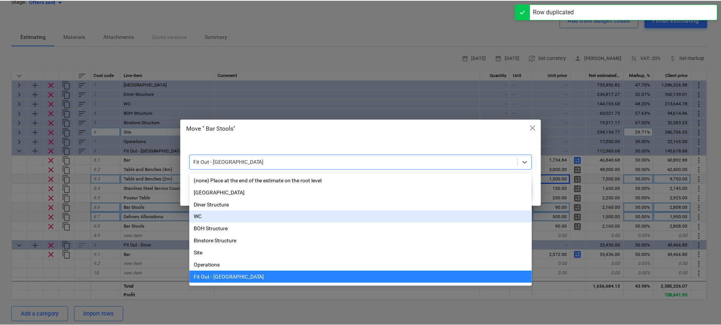
scroll to position [11, 0]
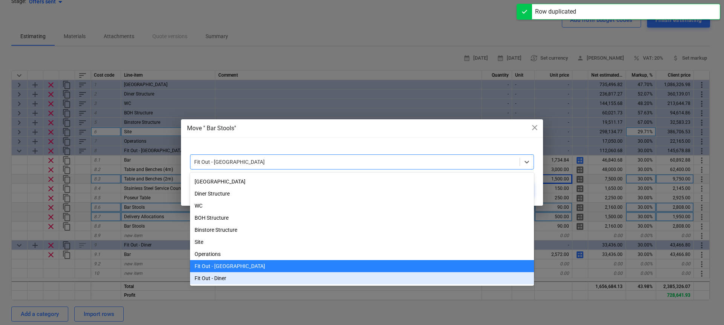
click at [271, 273] on div "Fit Out - Diner" at bounding box center [362, 278] width 344 height 12
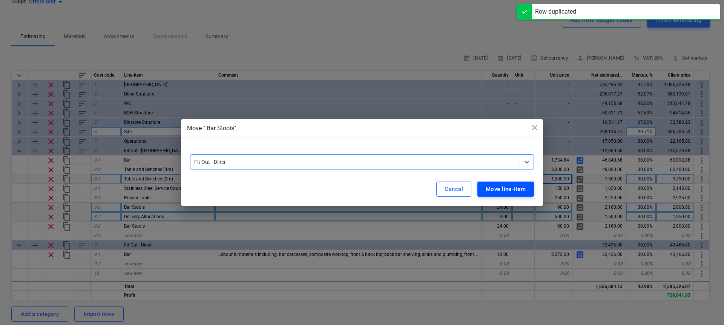
click at [503, 187] on div "Move line-item" at bounding box center [506, 189] width 40 height 10
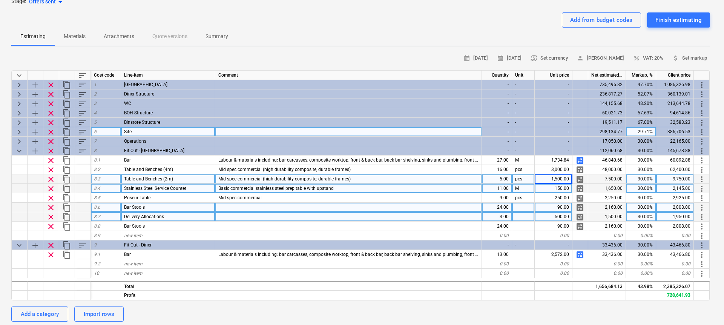
type textarea "x"
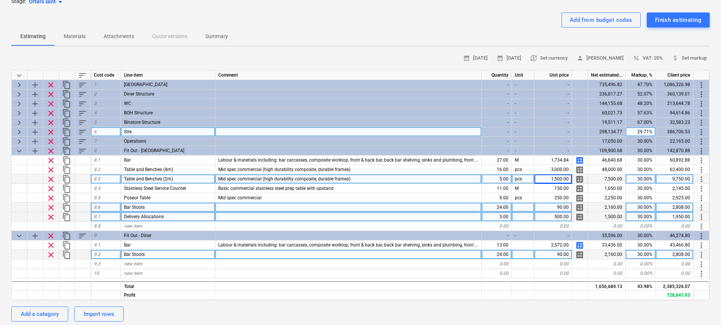
click at [501, 255] on div "24.00" at bounding box center [497, 254] width 30 height 9
type input "12"
type textarea "x"
click at [156, 262] on div "new item" at bounding box center [168, 263] width 94 height 9
type input "Table & Chairs (2)"
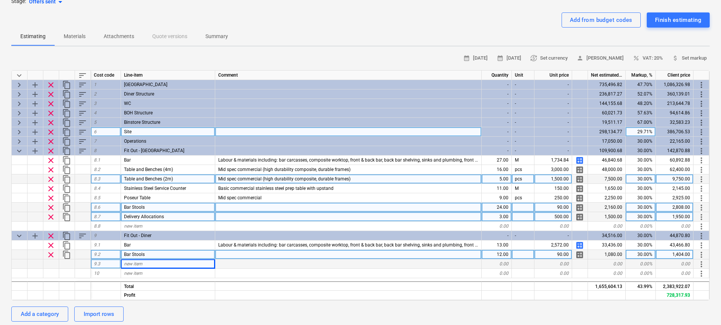
type textarea "x"
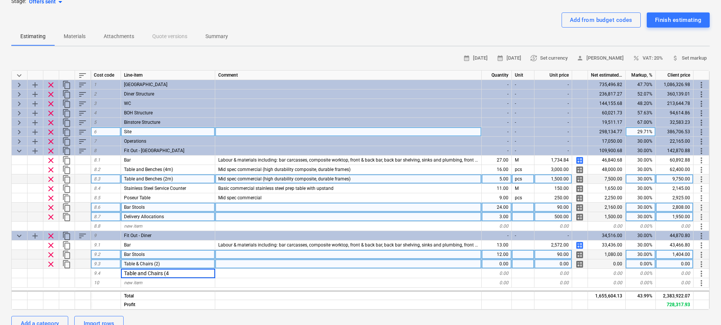
type input "Table and Chairs (4)"
type textarea "x"
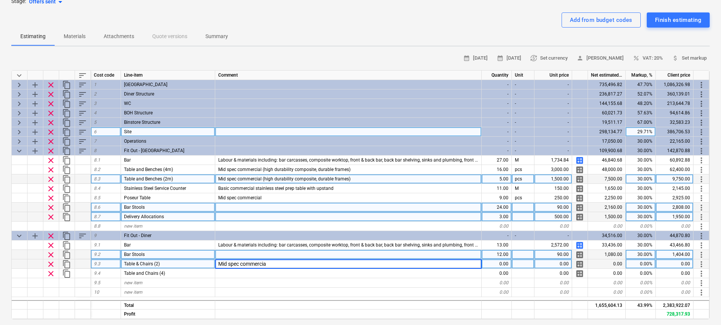
type input "Mid spec commercial"
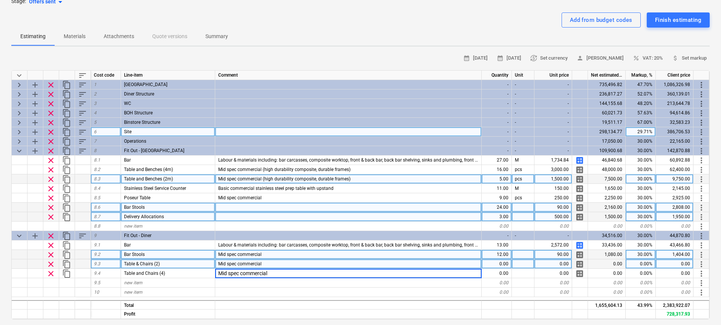
type textarea "x"
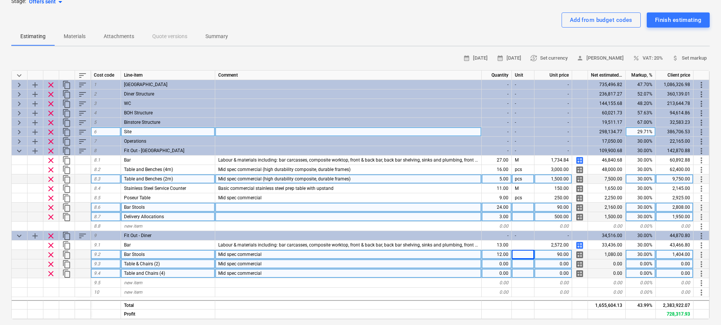
click at [505, 275] on div "0.00" at bounding box center [497, 272] width 30 height 9
click at [503, 266] on div "0.00" at bounding box center [497, 263] width 30 height 9
type input "6"
type textarea "x"
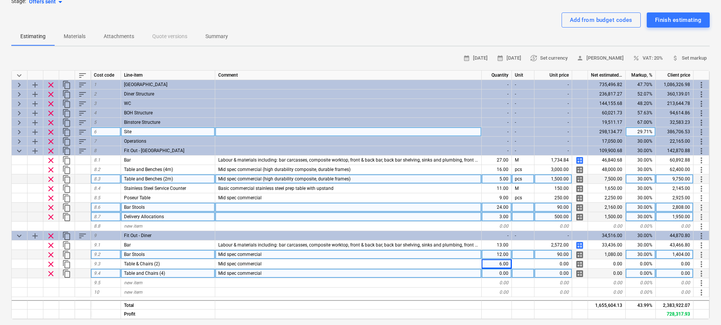
click at [503, 272] on div "0.00" at bounding box center [497, 272] width 30 height 9
type input "6"
type textarea "x"
click at [136, 273] on span "Table and Chairs (4)" at bounding box center [144, 272] width 41 height 5
click at [136, 273] on input "Table and Chairs (4)" at bounding box center [168, 272] width 94 height 9
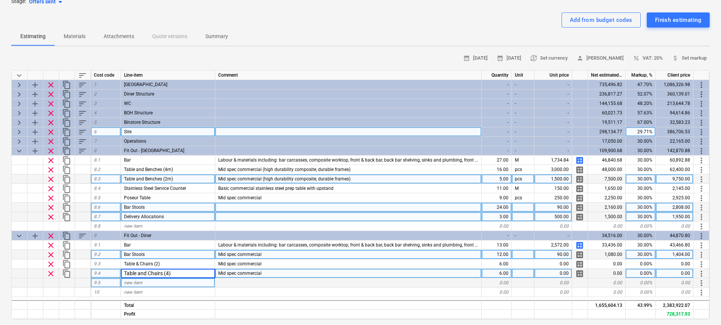
click at [137, 280] on span "new item" at bounding box center [133, 282] width 18 height 5
click at [170, 284] on input "Table and Chairs (4)" at bounding box center [168, 282] width 94 height 9
type input "Table and Chairs (6)"
click at [233, 272] on span "Mid spec commercial" at bounding box center [239, 272] width 43 height 5
click at [240, 282] on div at bounding box center [348, 282] width 267 height 9
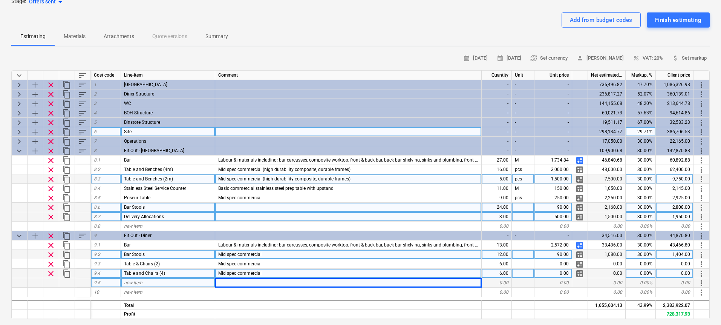
type textarea "x"
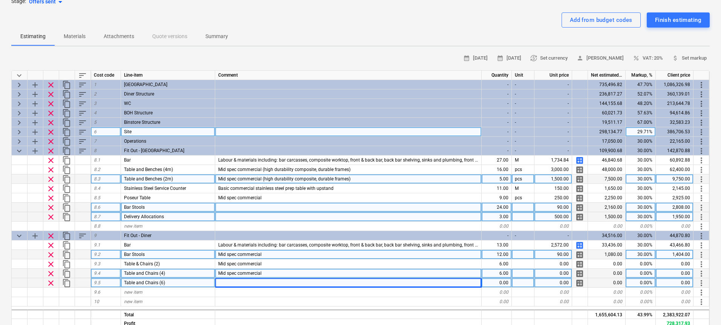
click at [240, 283] on div at bounding box center [348, 282] width 267 height 9
type input "Mid spec commercial"
type textarea "x"
click at [275, 272] on div "Mid spec commercial" at bounding box center [348, 272] width 267 height 9
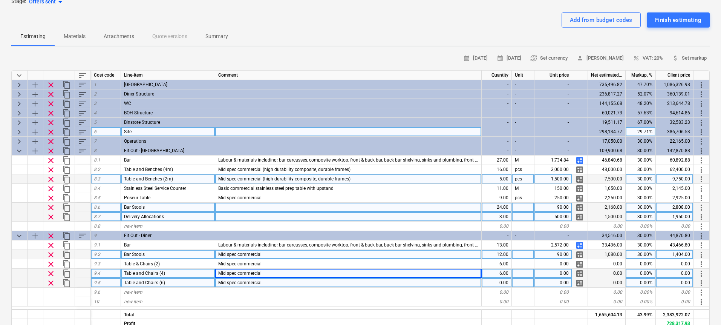
click at [505, 284] on div "0.00" at bounding box center [497, 282] width 30 height 9
type input "3"
type textarea "x"
click at [174, 284] on div "Table and Chairs (6)" at bounding box center [168, 282] width 94 height 9
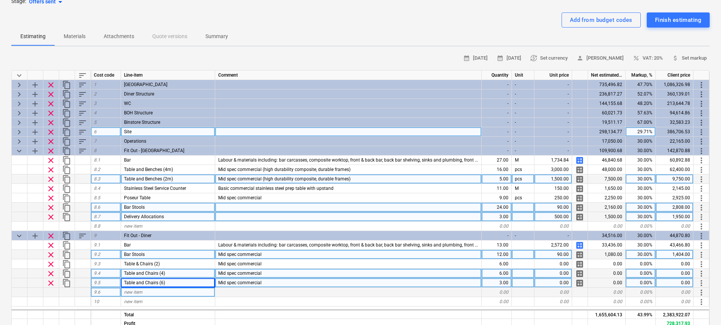
click at [173, 291] on div "new item" at bounding box center [168, 291] width 94 height 9
click at [169, 291] on input "Table and Chairs (6)" at bounding box center [168, 291] width 94 height 9
type input "Table and Chairs (8)"
type textarea "x"
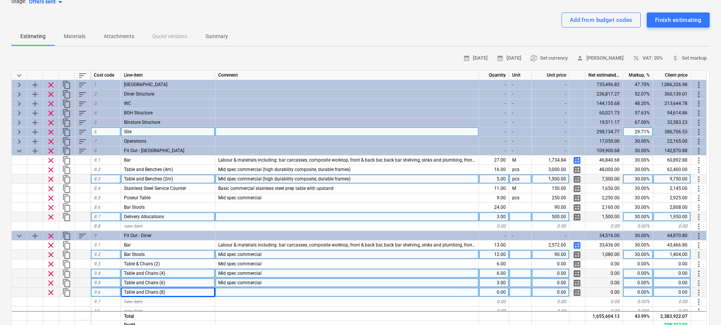
click at [490, 292] on div "0.00" at bounding box center [494, 291] width 30 height 9
type input "3"
type textarea "x"
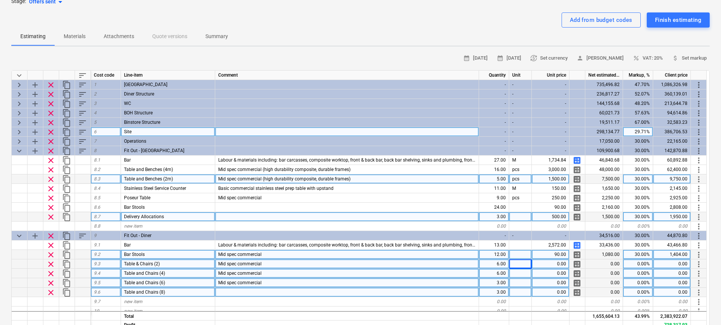
click at [539, 265] on div "0.00" at bounding box center [551, 263] width 38 height 9
type input "700"
type textarea "x"
click at [549, 264] on div "700.00" at bounding box center [551, 263] width 38 height 9
type input "500"
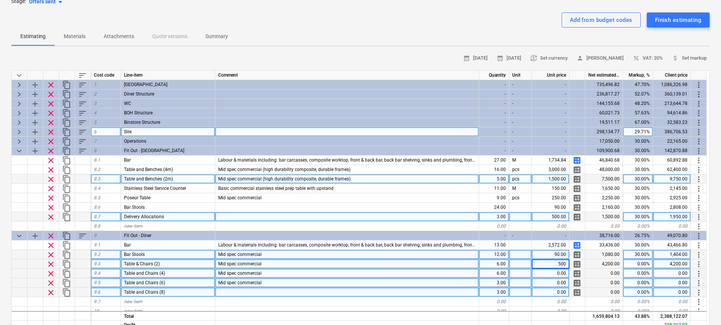
type textarea "x"
type input "700"
type textarea "x"
type input "1000"
type textarea "x"
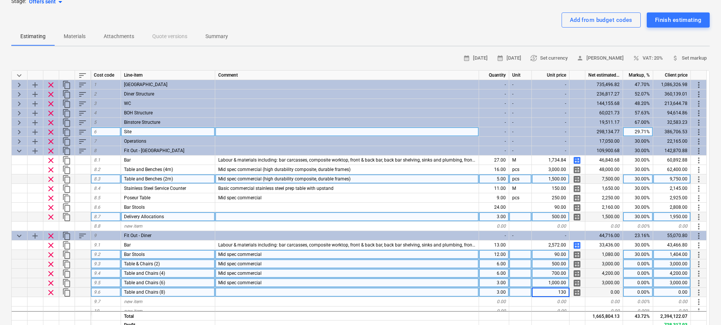
type input "1300"
type textarea "x"
click at [634, 264] on div "0.00%" at bounding box center [638, 263] width 30 height 9
type input "30"
type textarea "x"
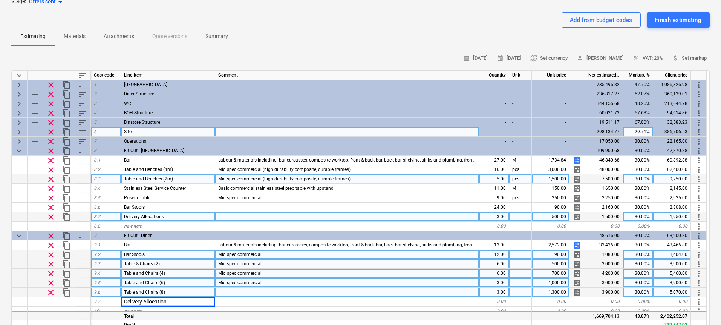
type input "Delivery Allocations"
type textarea "x"
type input "500"
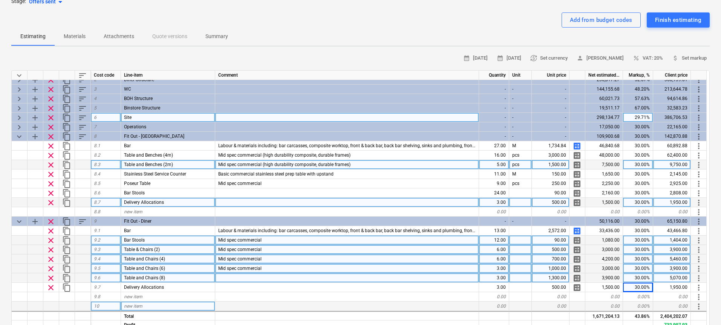
scroll to position [66, 0]
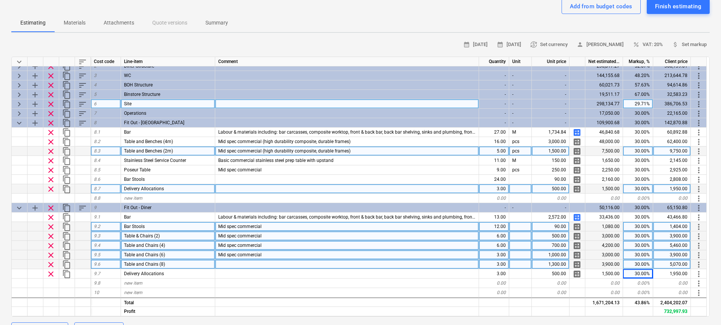
click at [263, 257] on div "Mid spec commercial" at bounding box center [347, 254] width 264 height 9
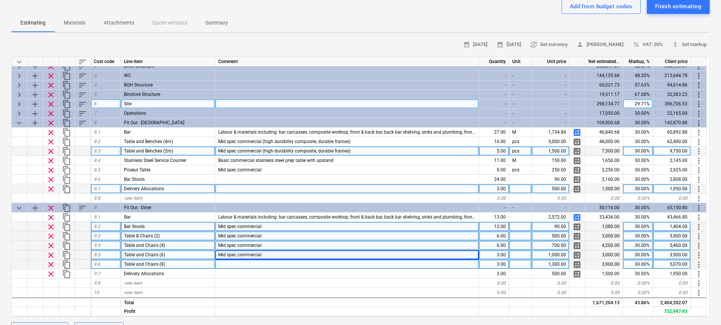
click at [259, 264] on div at bounding box center [347, 263] width 264 height 9
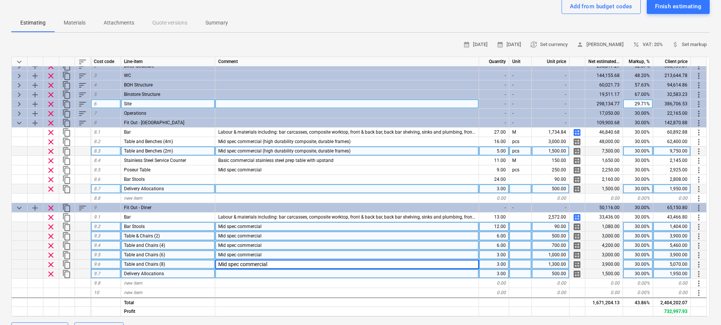
type textarea "x"
click at [258, 275] on div at bounding box center [347, 273] width 264 height 9
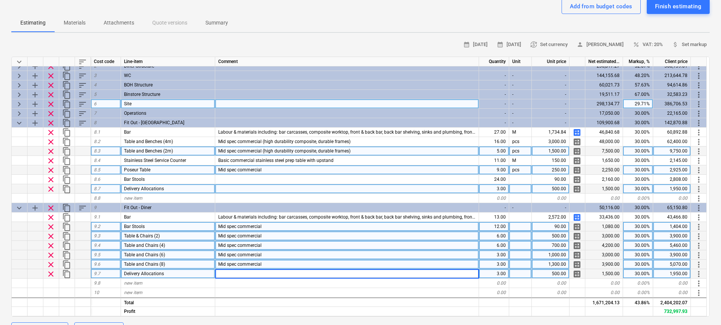
click at [227, 170] on span "Mid spec commercial" at bounding box center [239, 169] width 43 height 5
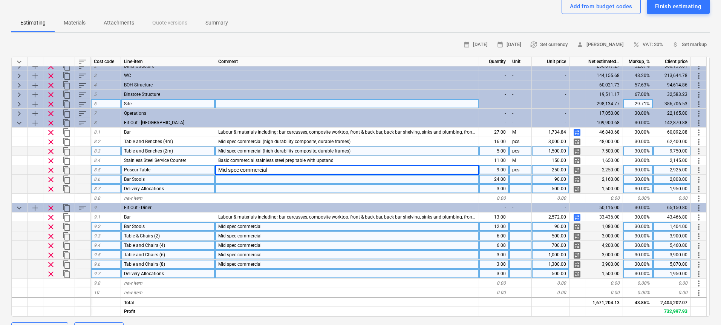
click at [228, 178] on div at bounding box center [347, 179] width 264 height 9
type input "Mid spec commercial"
click at [232, 187] on div at bounding box center [347, 188] width 264 height 9
type textarea "x"
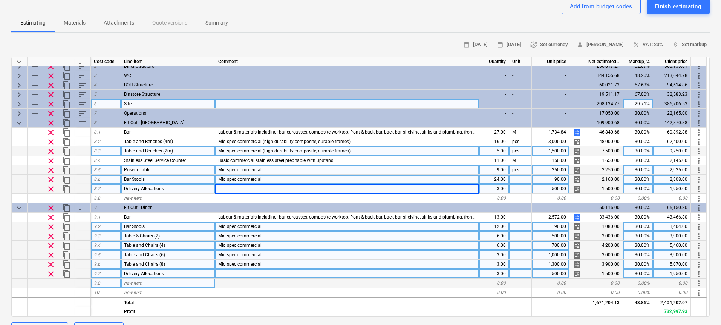
click at [162, 286] on div "new item" at bounding box center [168, 282] width 94 height 9
type input "BOH Baffle Wall"
type textarea "x"
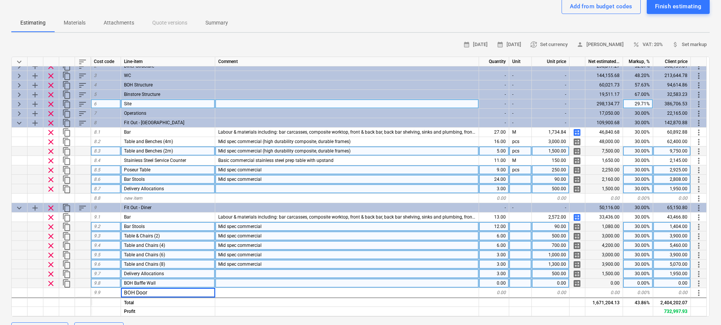
type input "BOH Doors"
type textarea "x"
click at [237, 279] on div at bounding box center [347, 282] width 264 height 9
type input "TO INSERT"
type textarea "x"
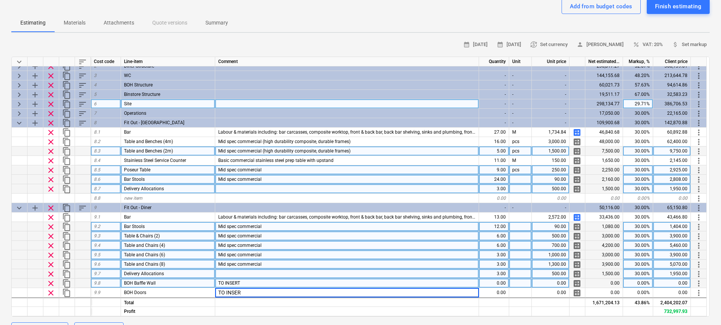
type input "TO INSERT"
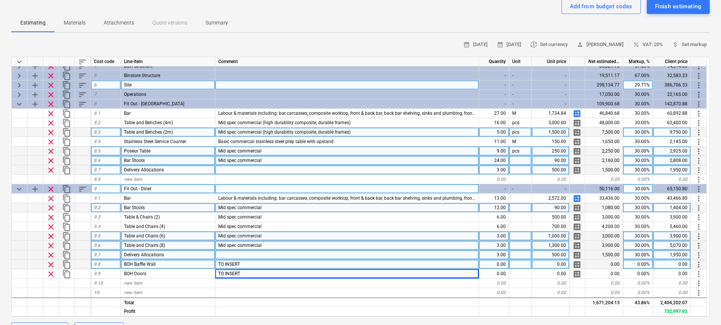
click at [19, 189] on span "keyboard_arrow_down" at bounding box center [19, 188] width 9 height 9
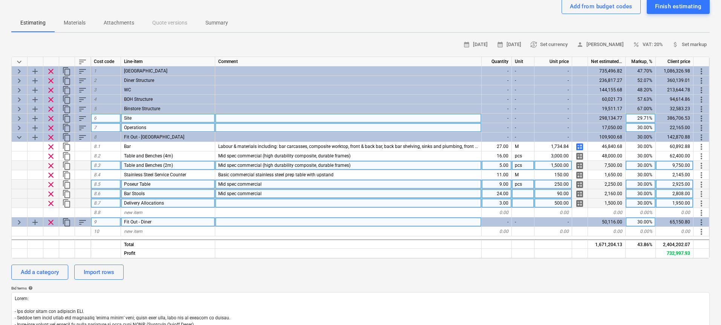
scroll to position [0, 0]
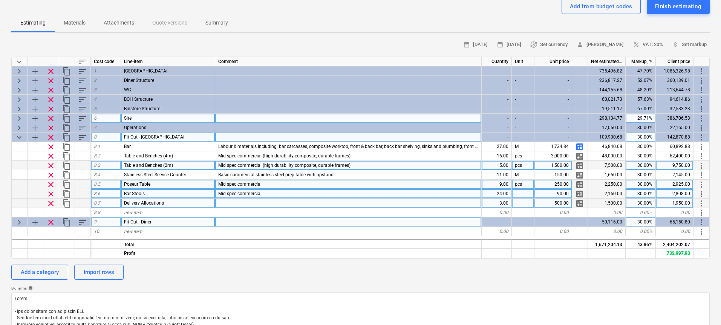
click at [18, 140] on span "keyboard_arrow_down" at bounding box center [19, 137] width 9 height 9
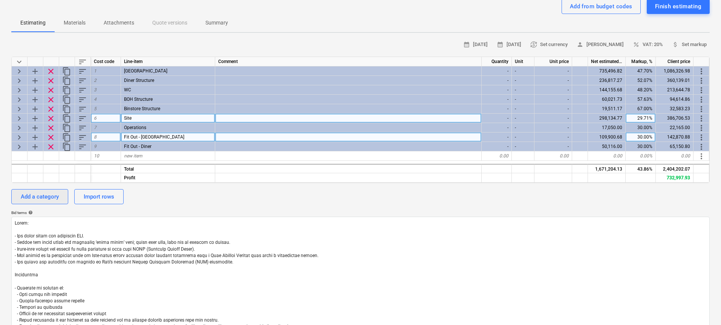
click at [40, 197] on div "Add a category" at bounding box center [40, 197] width 38 height 10
type textarea "x"
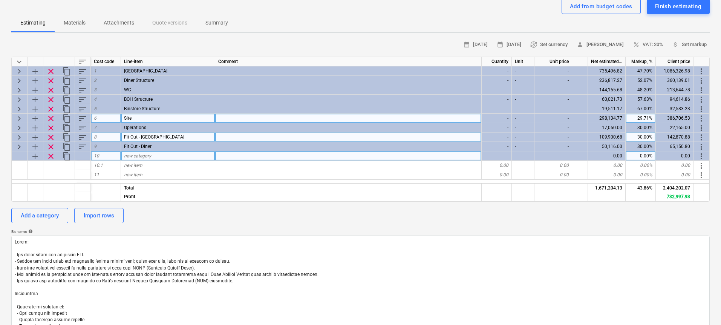
click at [167, 157] on div "new category" at bounding box center [168, 155] width 94 height 9
type input "M"
type input "MEP - [GEOGRAPHIC_DATA]"
click at [28, 215] on div "Add a category" at bounding box center [40, 215] width 38 height 10
type textarea "x"
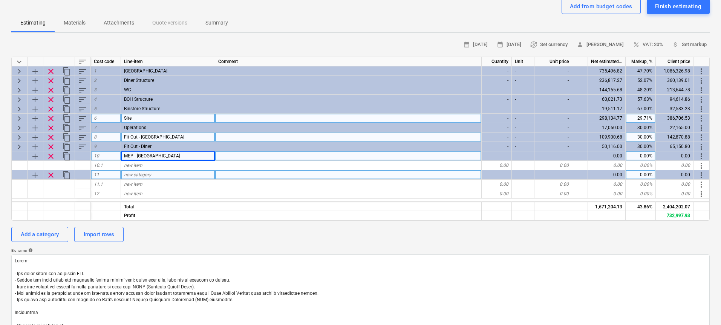
click at [144, 174] on span "new category" at bounding box center [137, 174] width 27 height 5
type input "MEP - Diner"
click at [46, 231] on div "Add a category" at bounding box center [40, 234] width 38 height 10
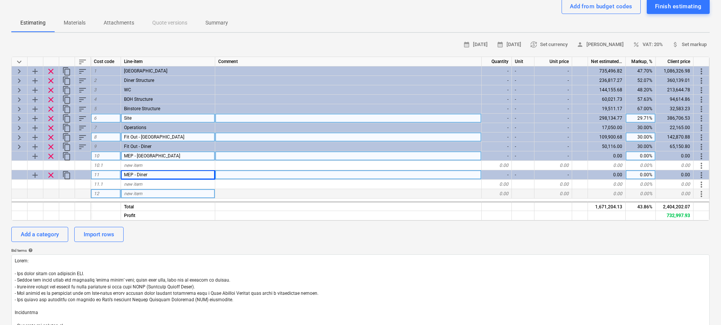
type textarea "x"
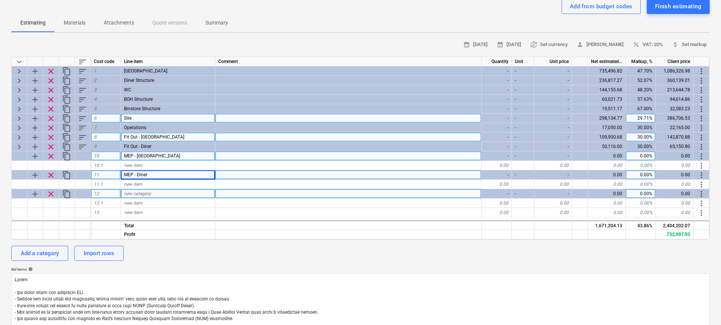
click at [157, 196] on div "new category" at bounding box center [168, 193] width 94 height 9
type input "MEP - Site"
type textarea "x"
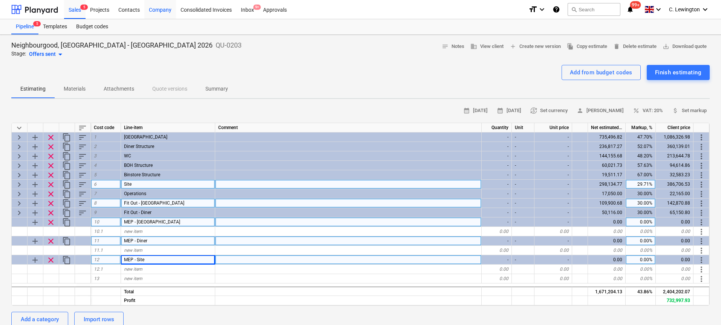
click at [72, 11] on div "Sales 5" at bounding box center [74, 9] width 21 height 19
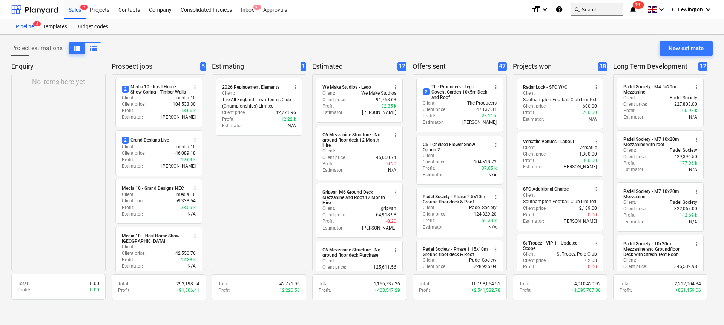
click at [581, 9] on button "search Search" at bounding box center [597, 9] width 53 height 13
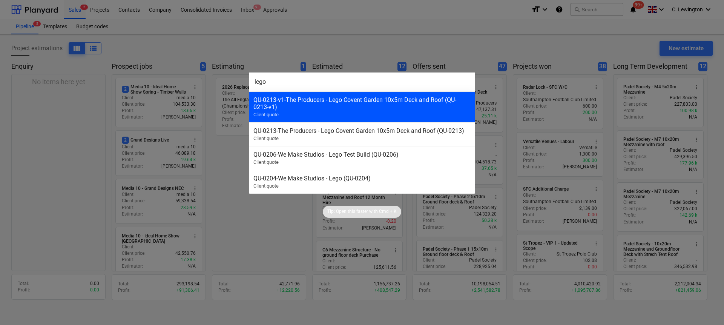
type input "lego"
click at [401, 109] on div "QU-0213-v1 - The Producers - Lego Covent Garden 10x5m Deck and Roof (QU-0213-v1)" at bounding box center [361, 103] width 217 height 14
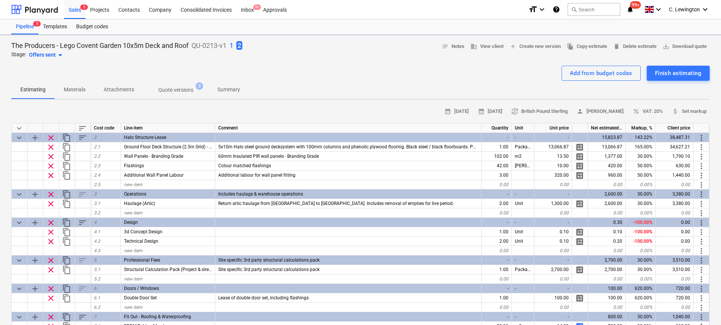
type textarea "x"
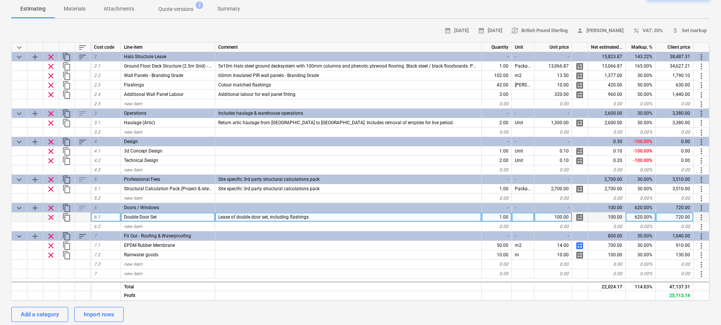
click at [555, 216] on div "100.00" at bounding box center [554, 216] width 38 height 9
click at [403, 282] on div at bounding box center [348, 285] width 267 height 9
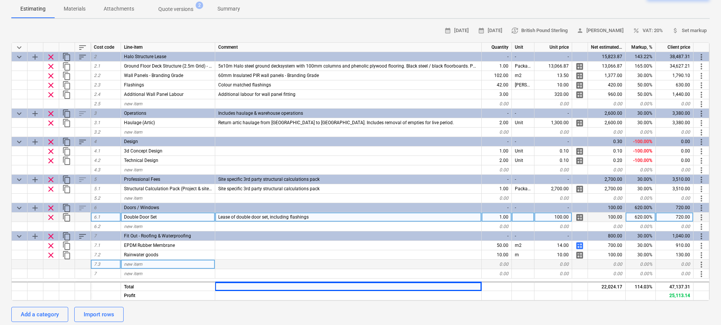
click at [416, 259] on div at bounding box center [348, 263] width 267 height 9
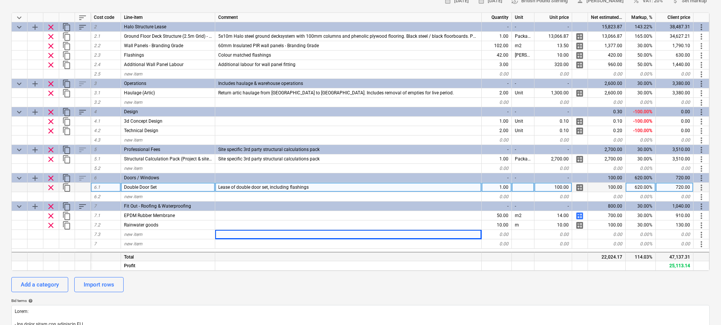
scroll to position [149, 0]
